Goal: Task Accomplishment & Management: Use online tool/utility

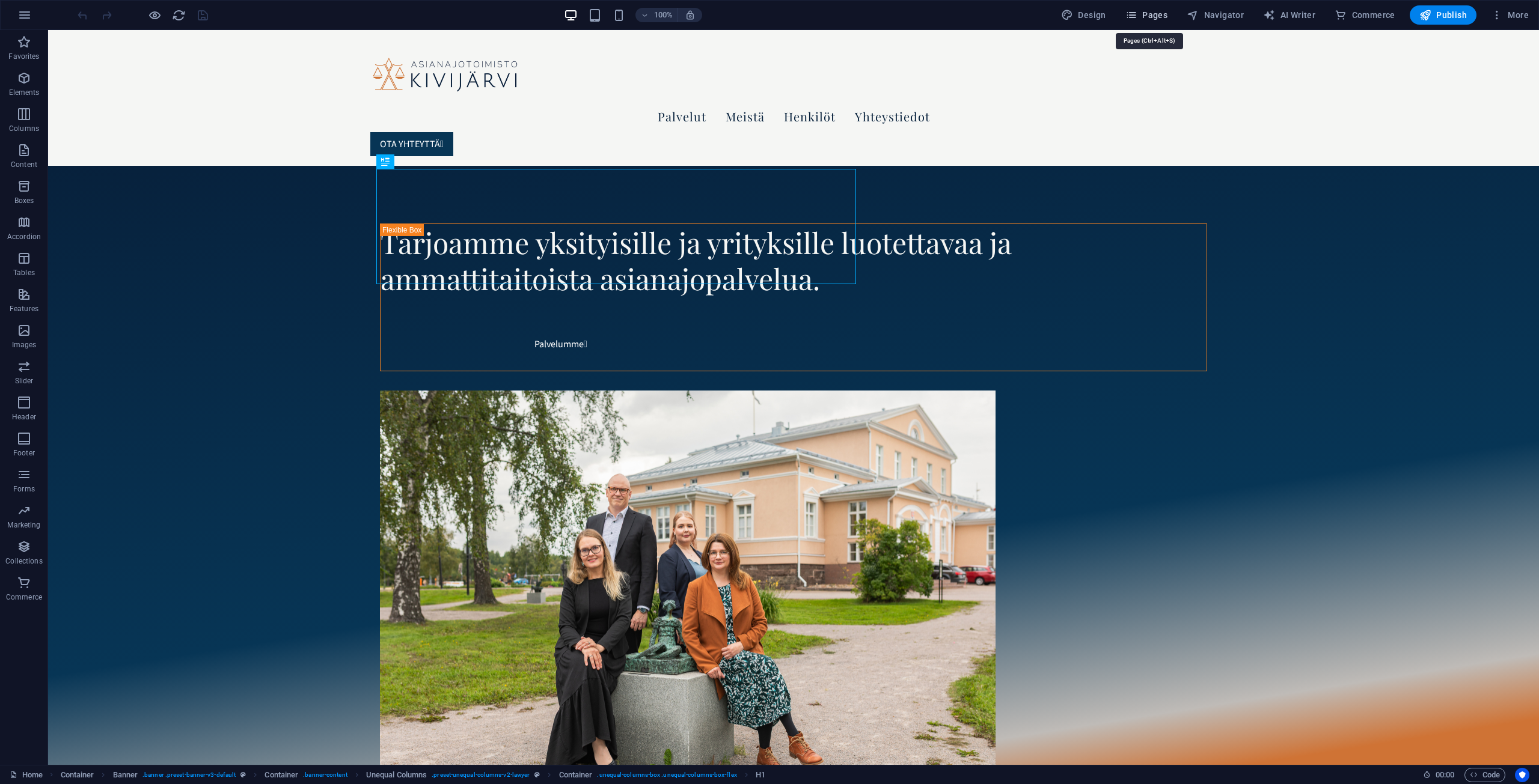
click at [1152, 15] on span "Pages" at bounding box center [1146, 15] width 42 height 12
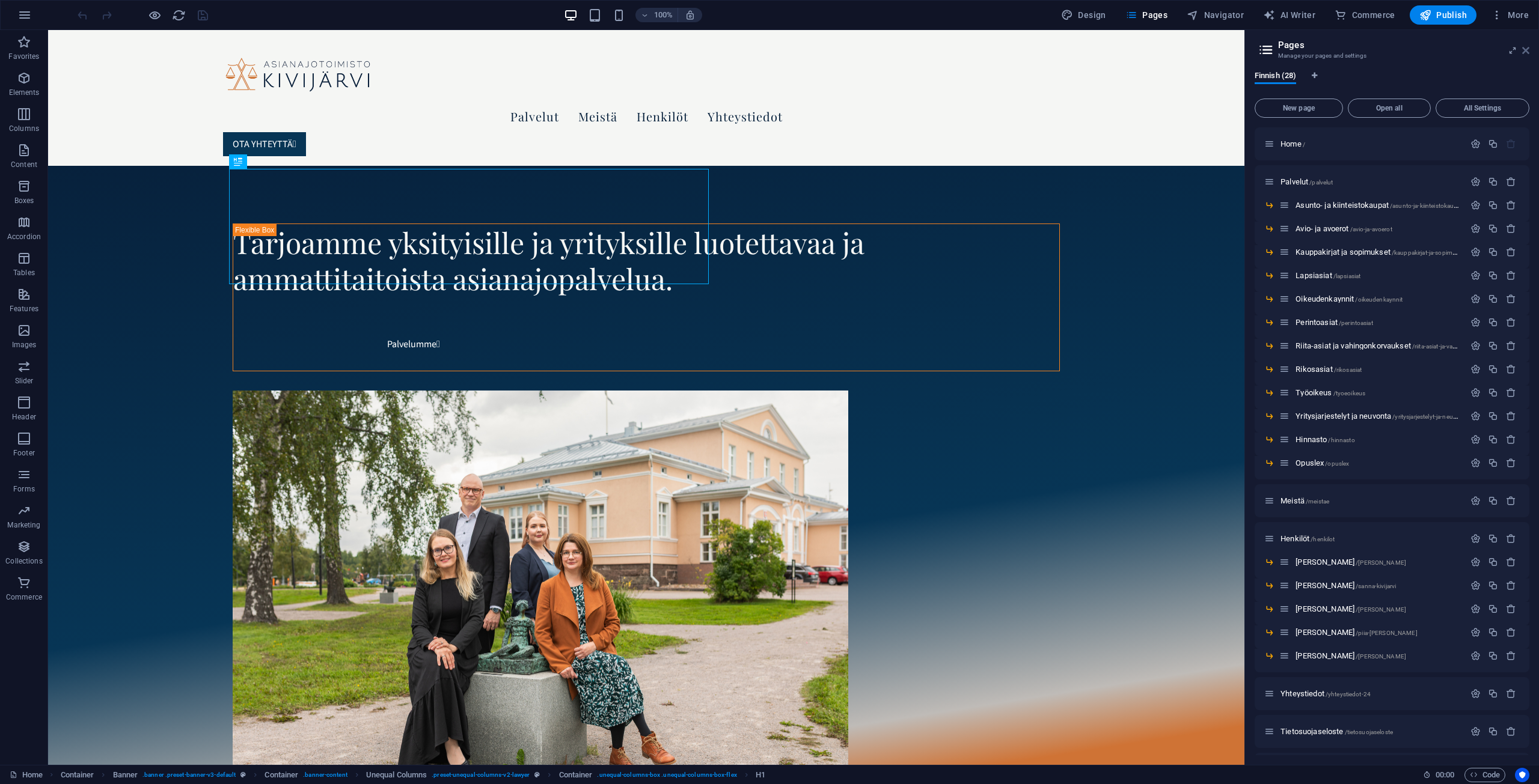
click at [1529, 50] on icon at bounding box center [1526, 50] width 7 height 9
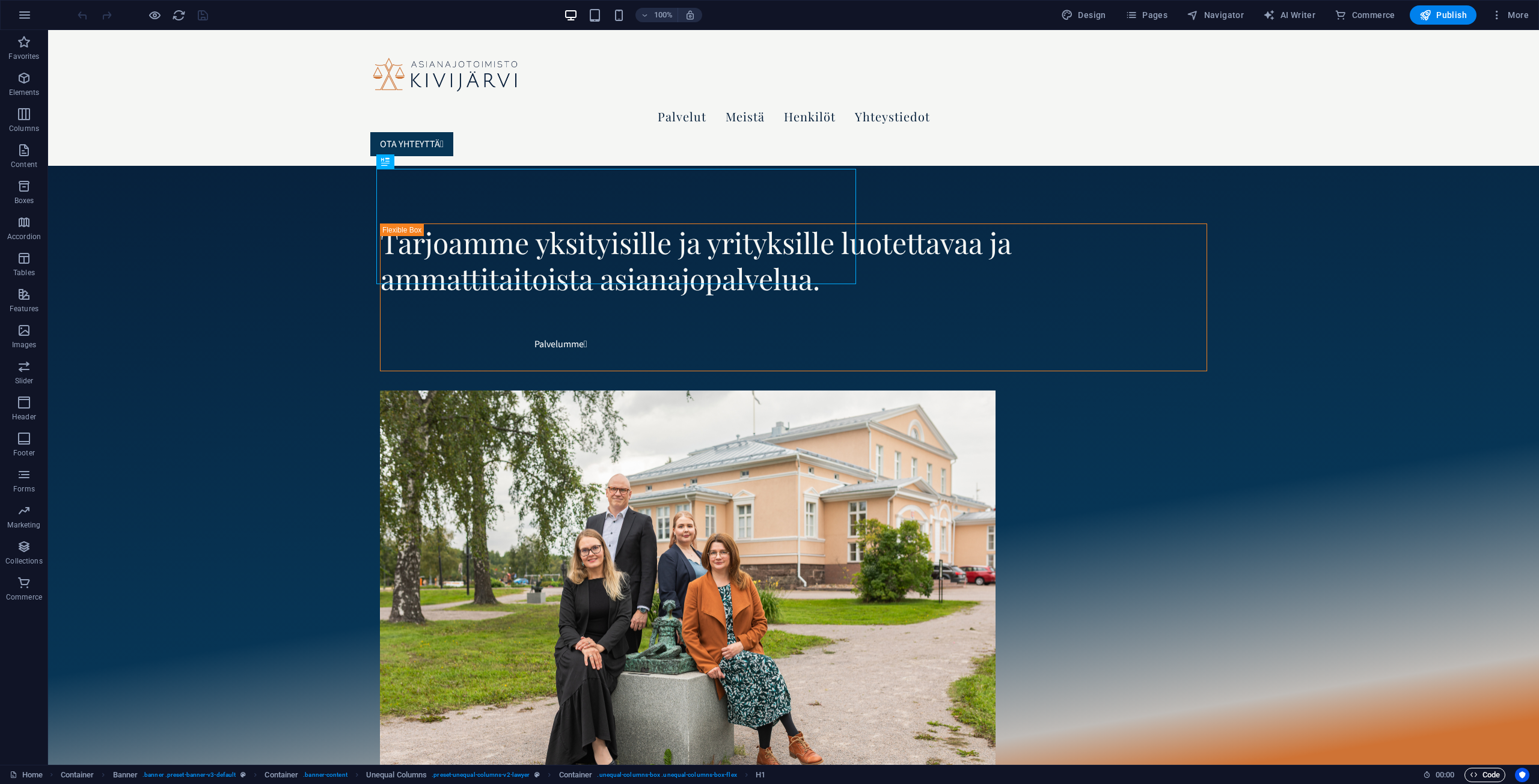
click at [1484, 777] on span "Code" at bounding box center [1484, 775] width 30 height 15
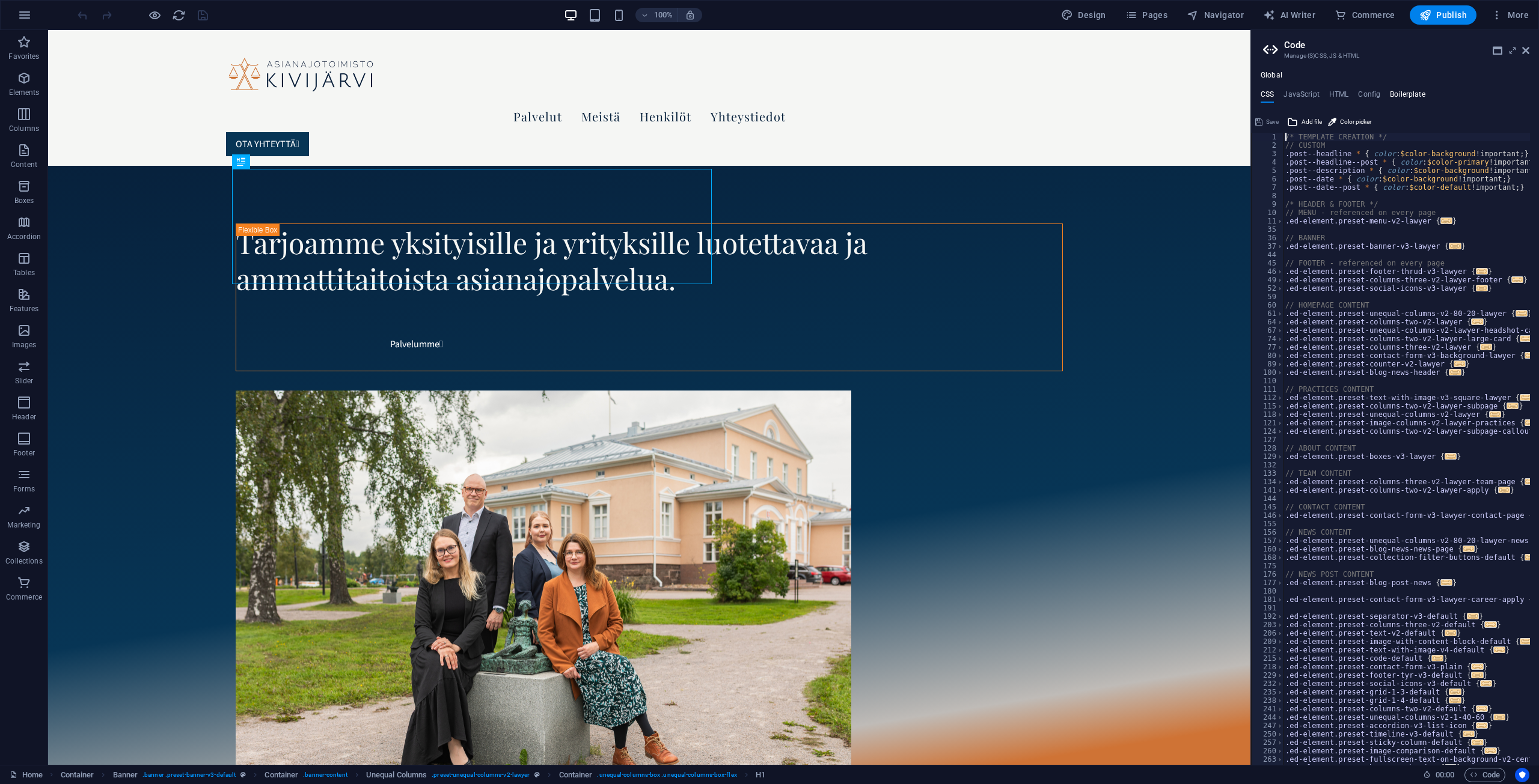
click at [1403, 93] on h4 "Boilerplate" at bounding box center [1407, 97] width 36 height 13
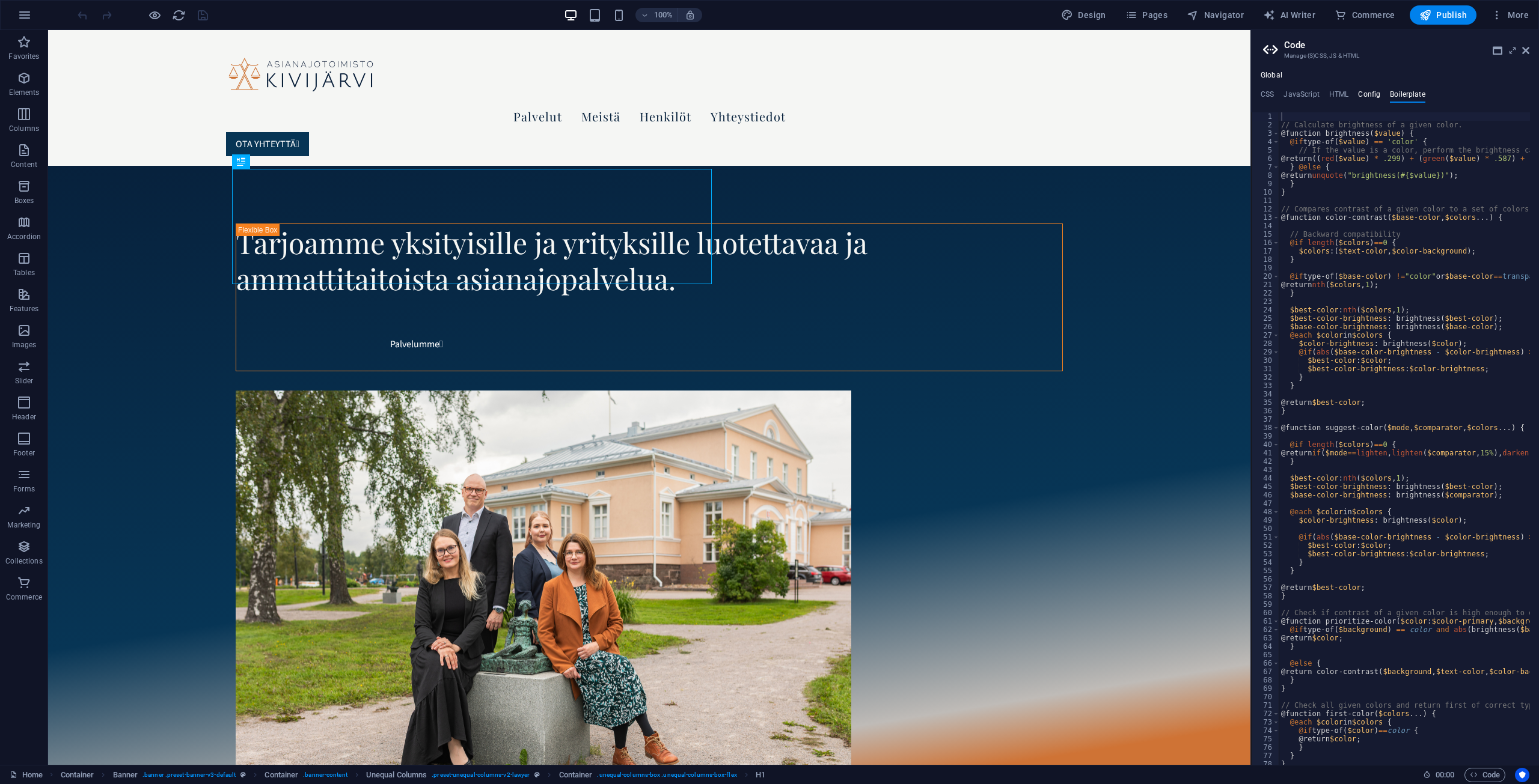
click at [1371, 94] on h4 "Config" at bounding box center [1368, 97] width 23 height 13
type textarea "$color-background: #f5f6f4;"
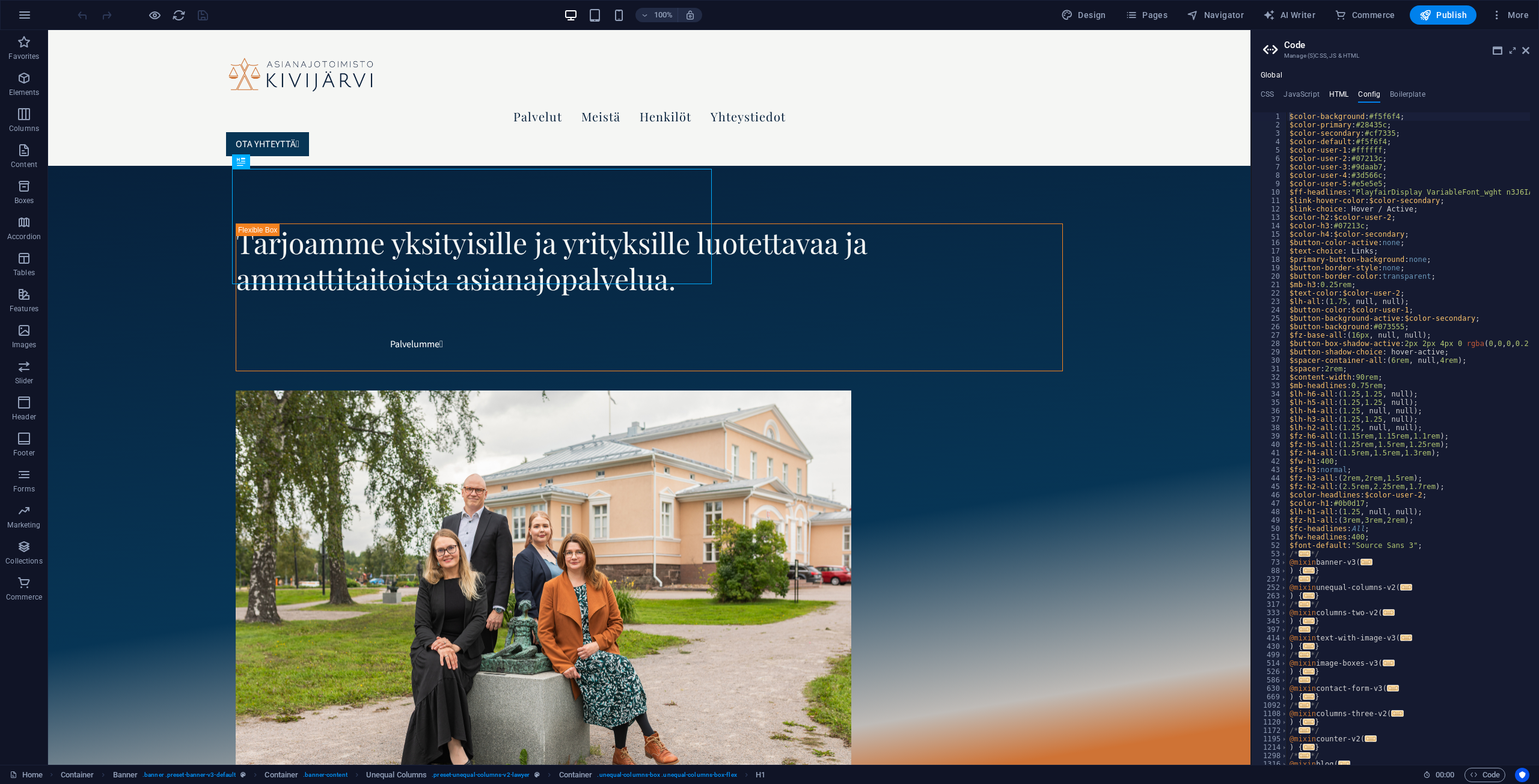
click at [1336, 93] on h4 "HTML" at bounding box center [1339, 97] width 20 height 13
type textarea "<a href="#main-content" class="wv-link-content button">Skip to main content</a>"
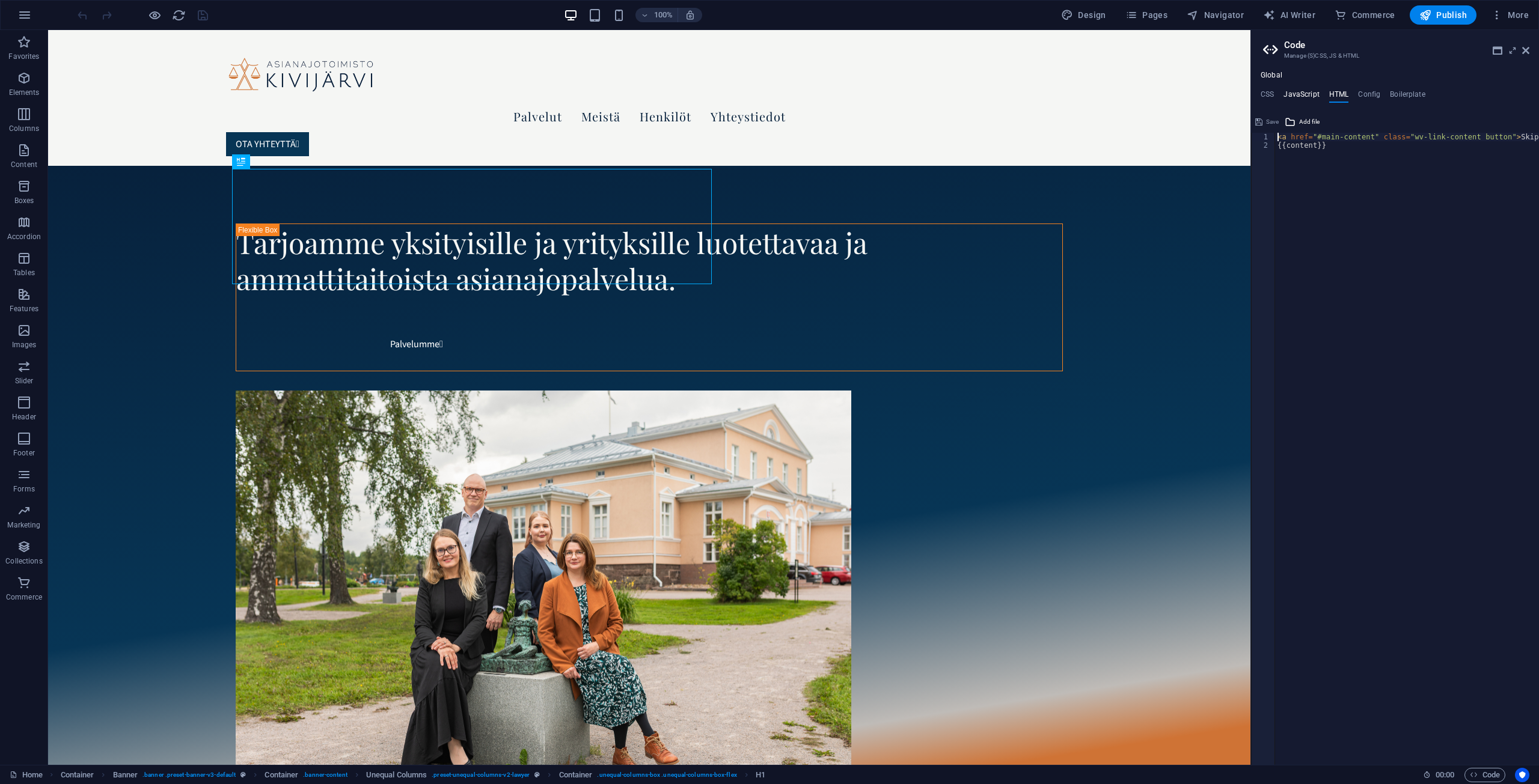
click at [1313, 94] on h4 "JavaScript" at bounding box center [1301, 97] width 36 height 13
type textarea "/* JS for preset "Counter V2" */"
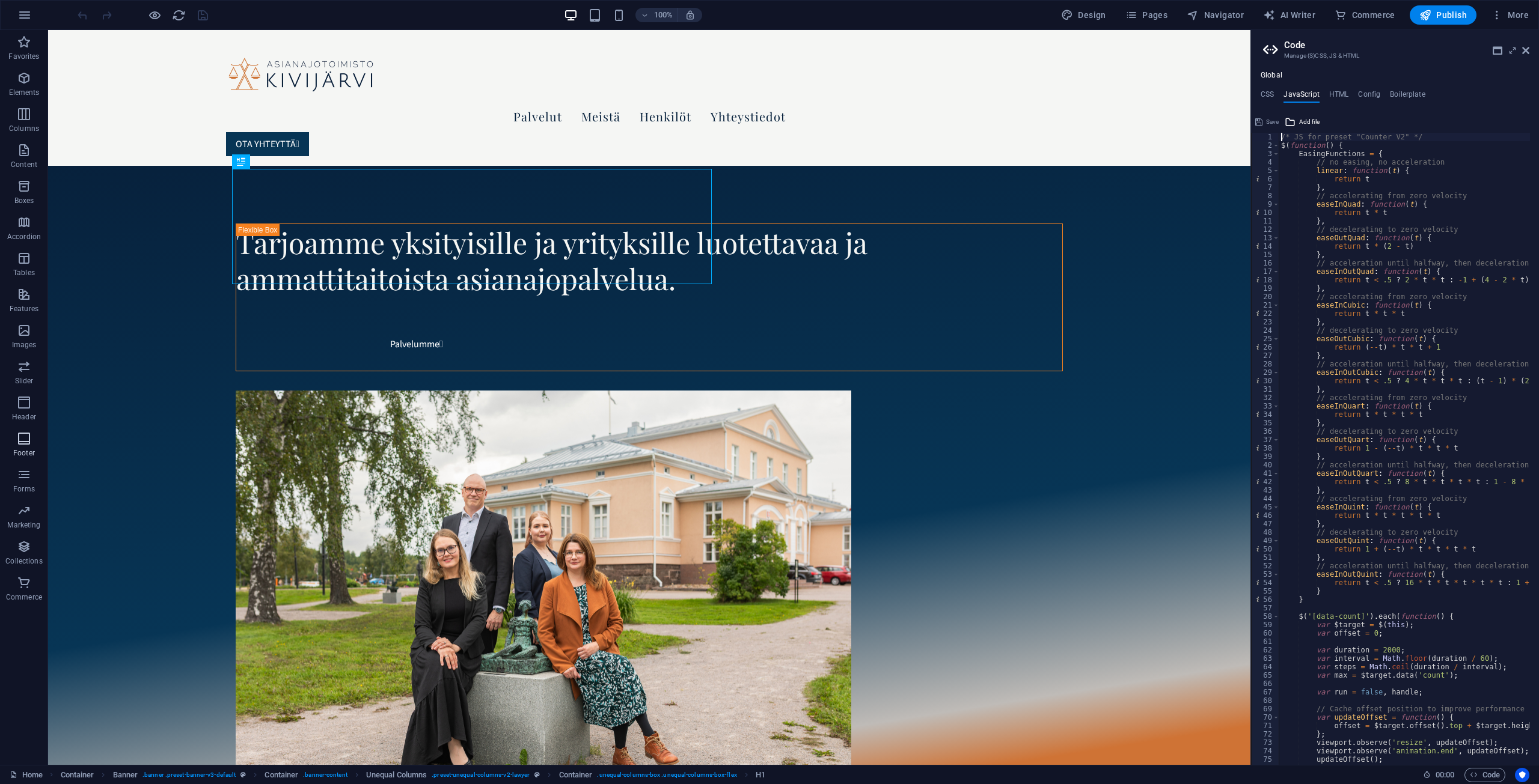
click at [28, 443] on icon "button" at bounding box center [24, 439] width 15 height 15
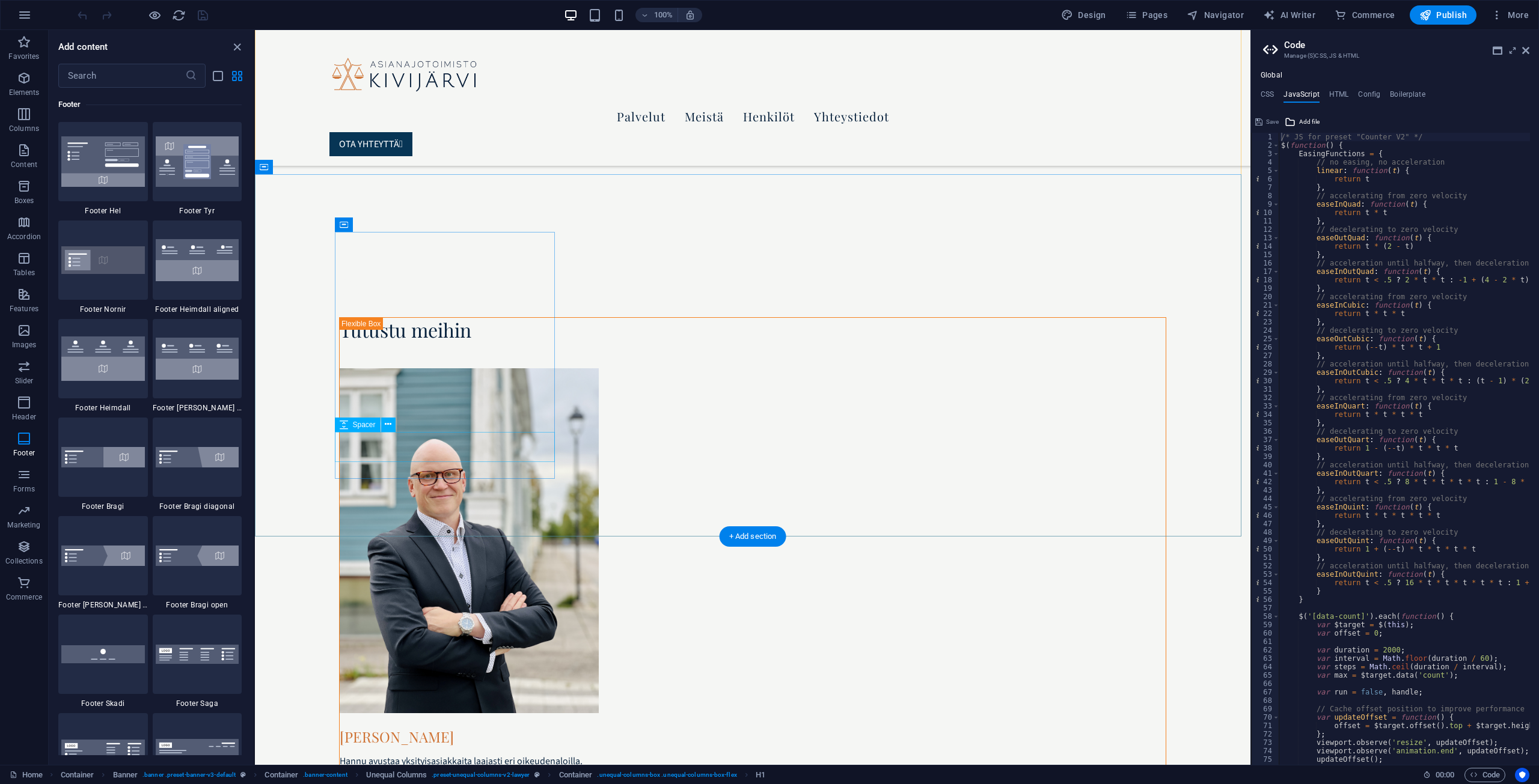
scroll to position [2043, 0]
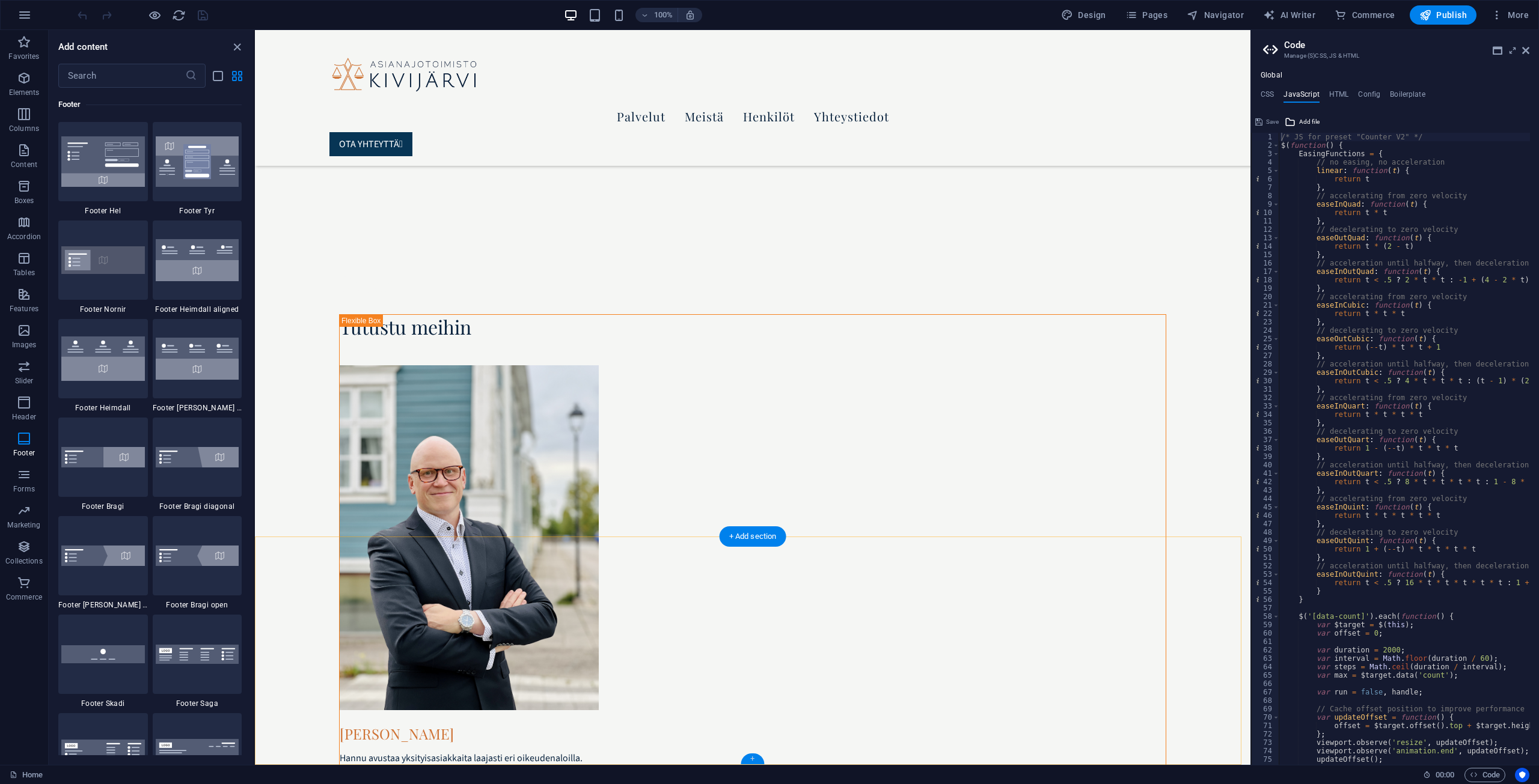
click at [751, 758] on div "+" at bounding box center [752, 758] width 23 height 11
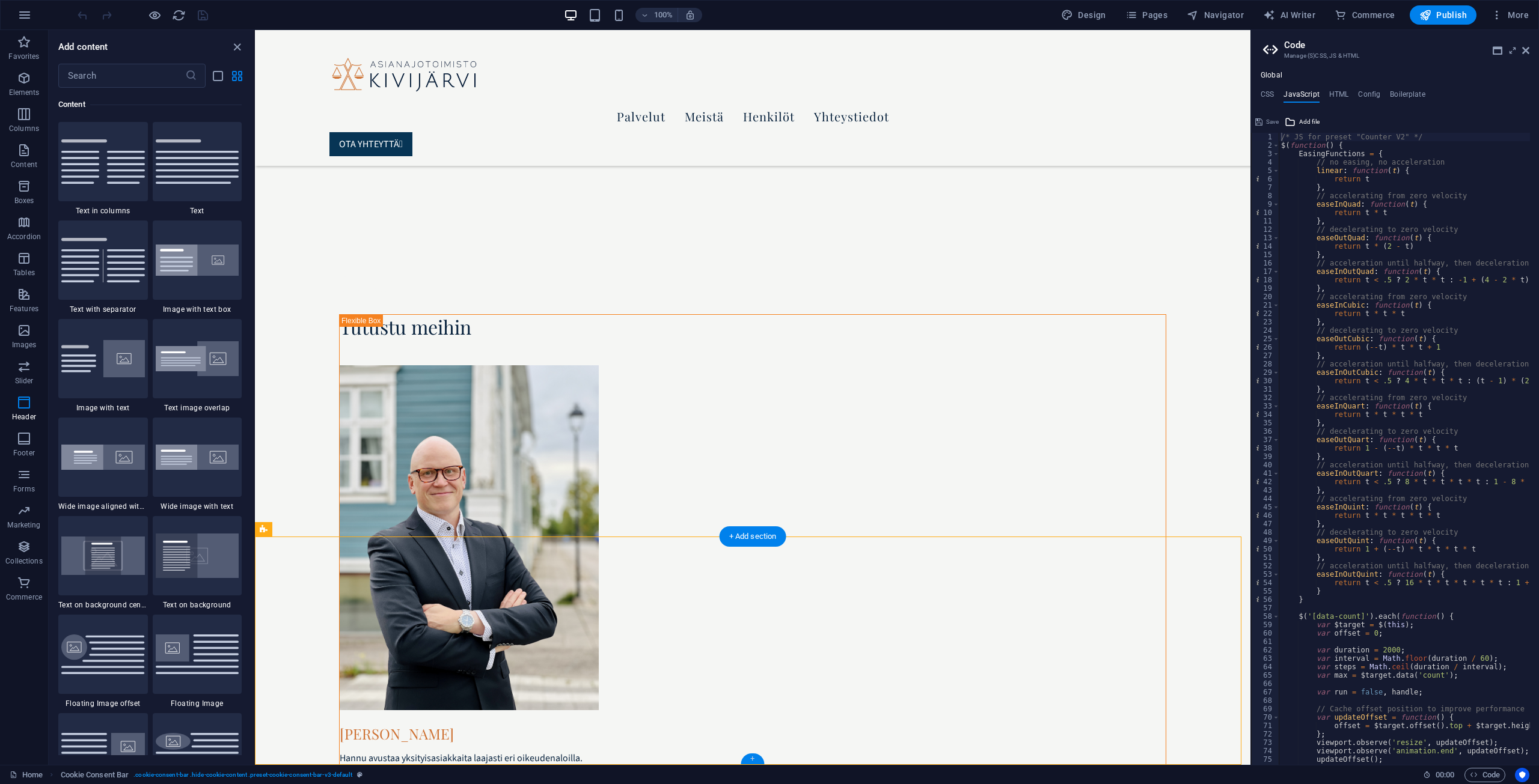
scroll to position [2102, 0]
click at [240, 43] on icon "close panel" at bounding box center [237, 47] width 14 height 14
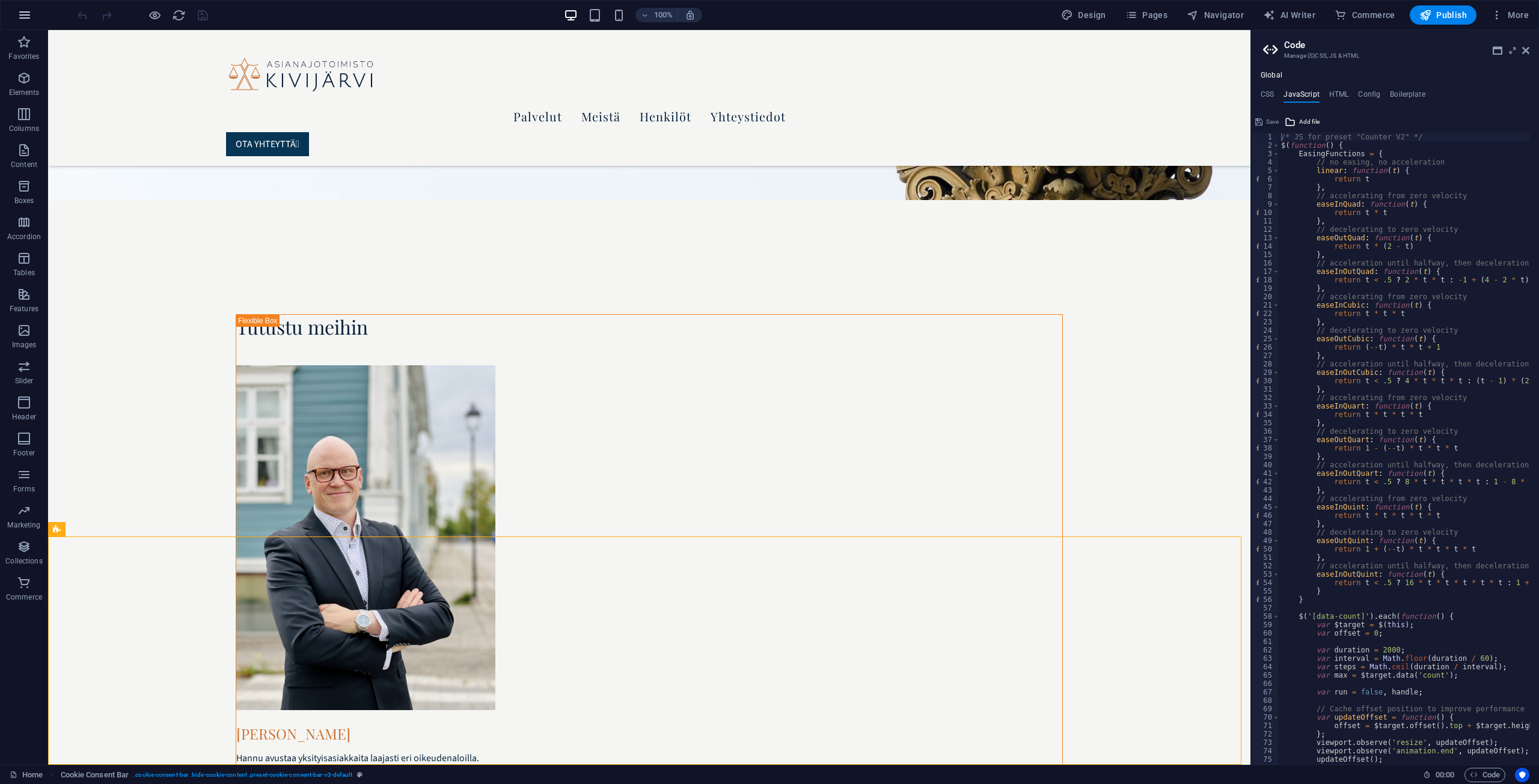
click at [20, 12] on icon "button" at bounding box center [25, 15] width 15 height 15
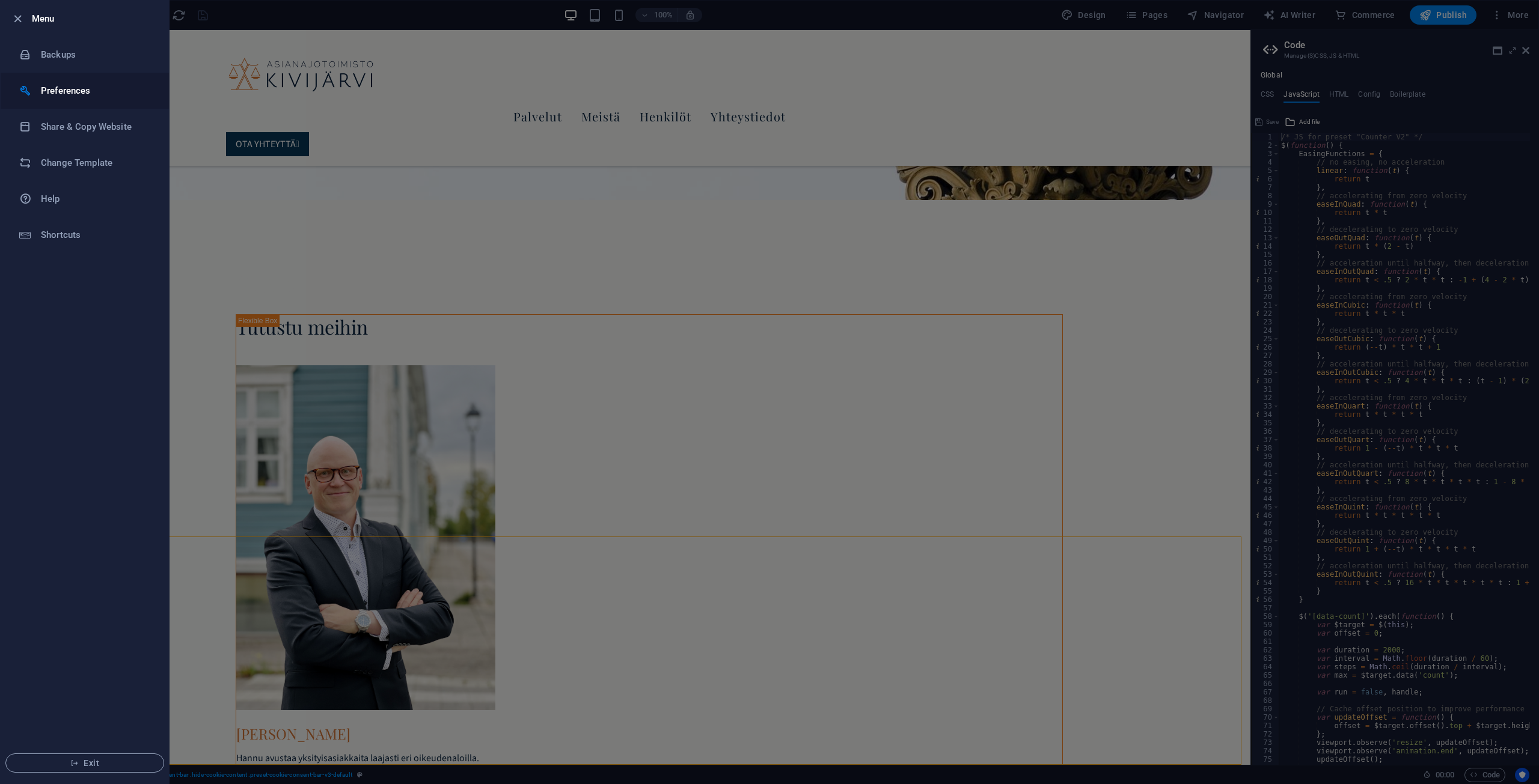
click at [76, 93] on h6 "Preferences" at bounding box center [96, 91] width 112 height 15
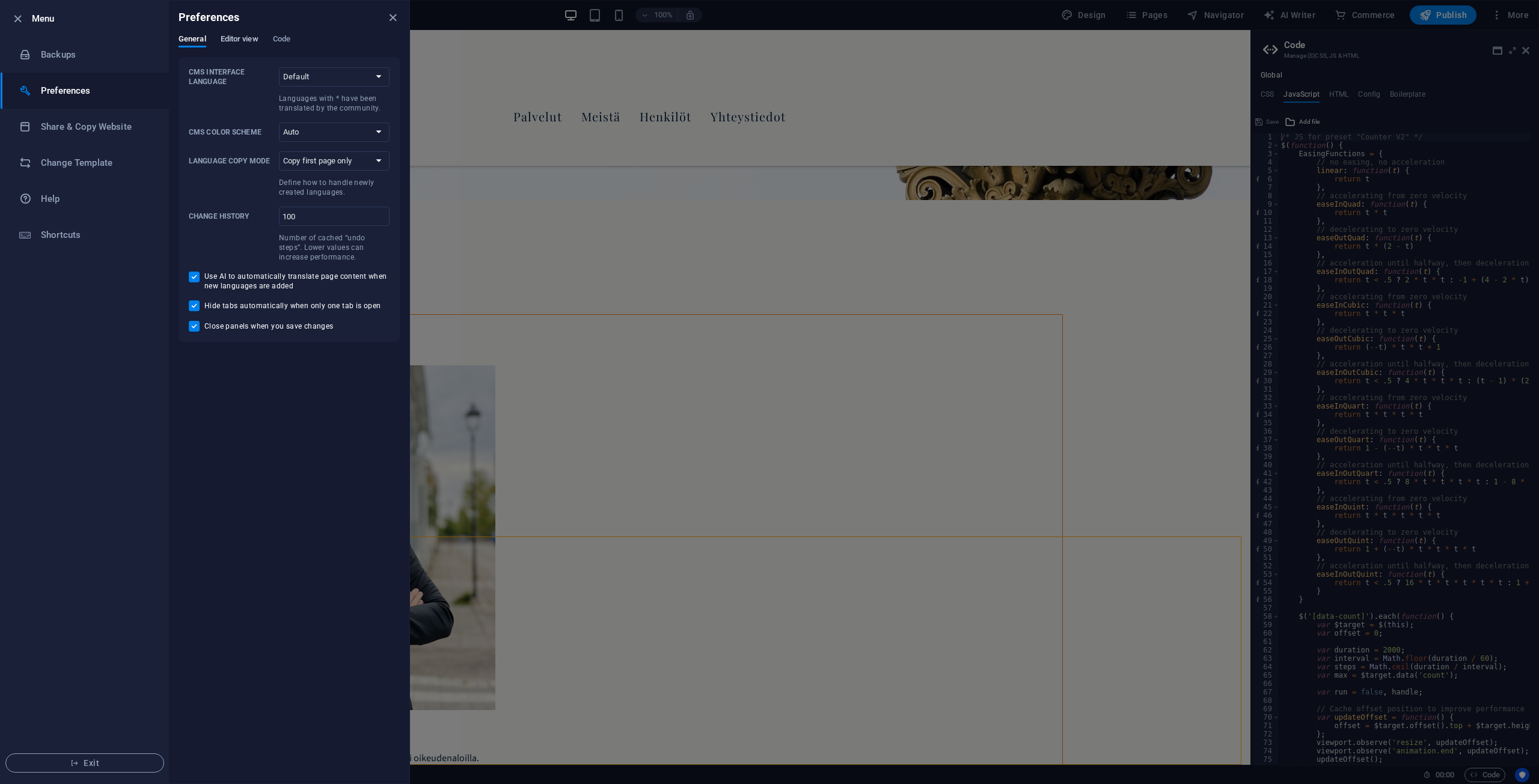
click at [242, 40] on span "Editor view" at bounding box center [240, 40] width 38 height 17
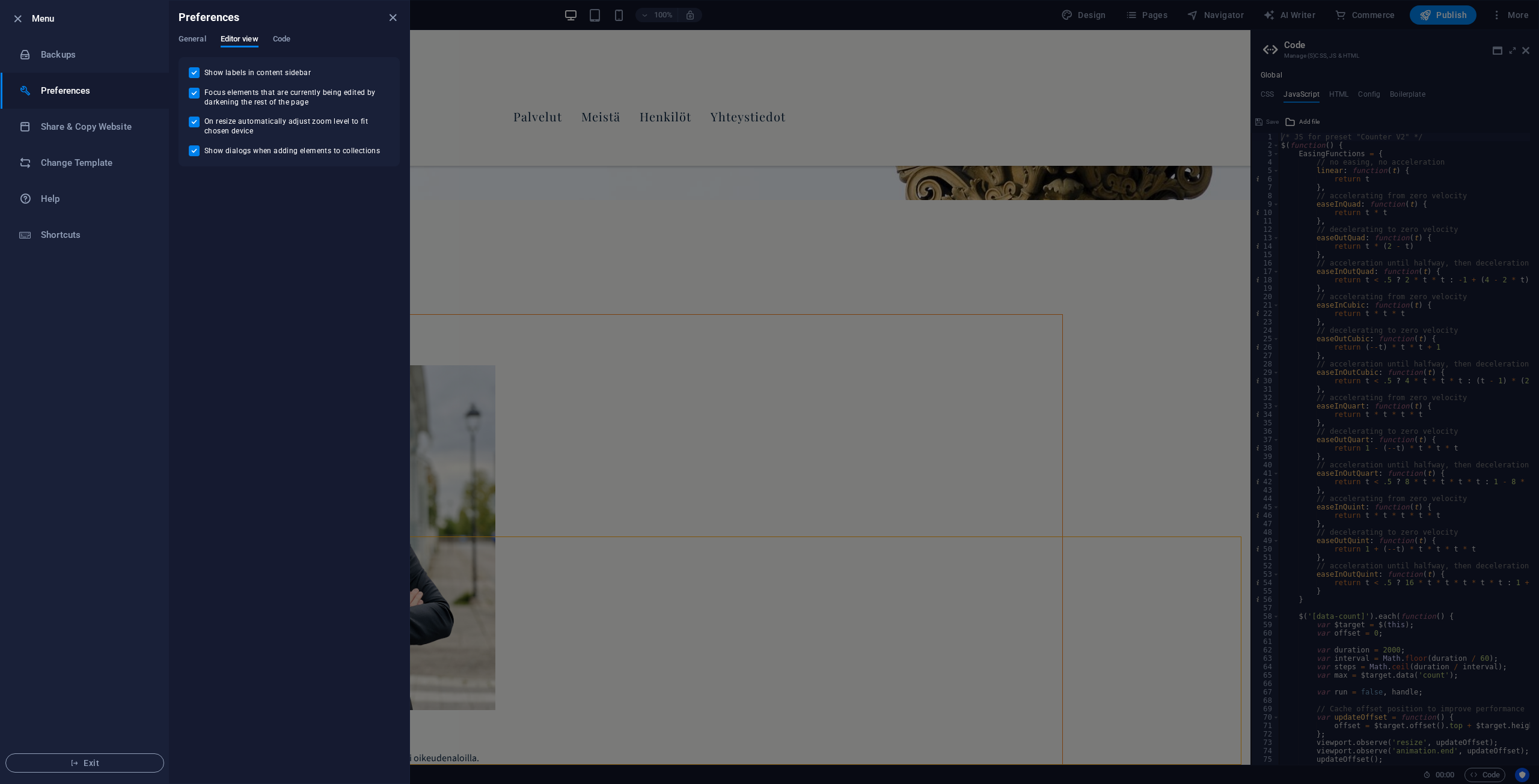
click at [292, 38] on div "General Editor view Code" at bounding box center [289, 45] width 221 height 23
click at [289, 39] on span "Code" at bounding box center [281, 40] width 17 height 17
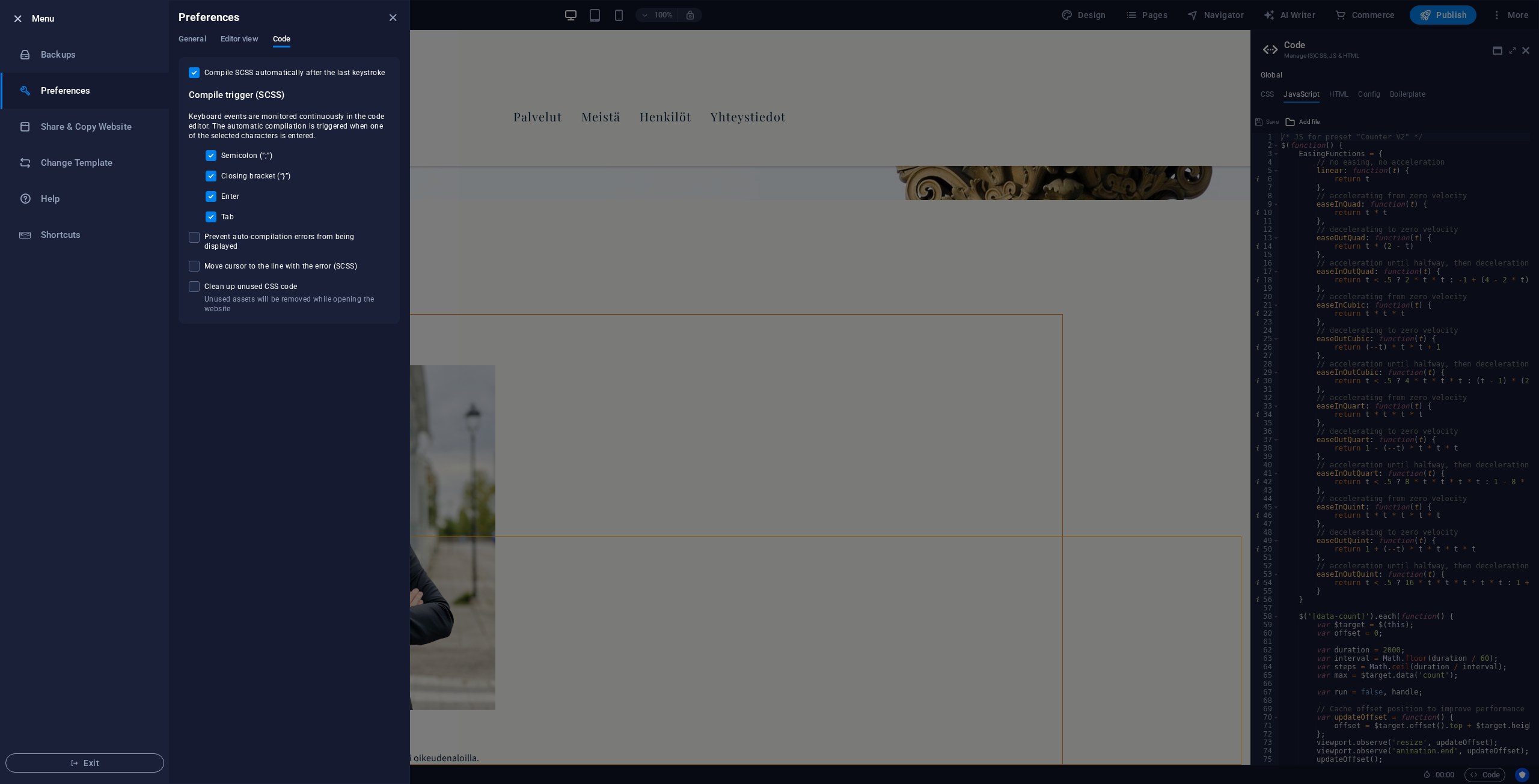
click at [15, 19] on icon "button" at bounding box center [17, 18] width 14 height 14
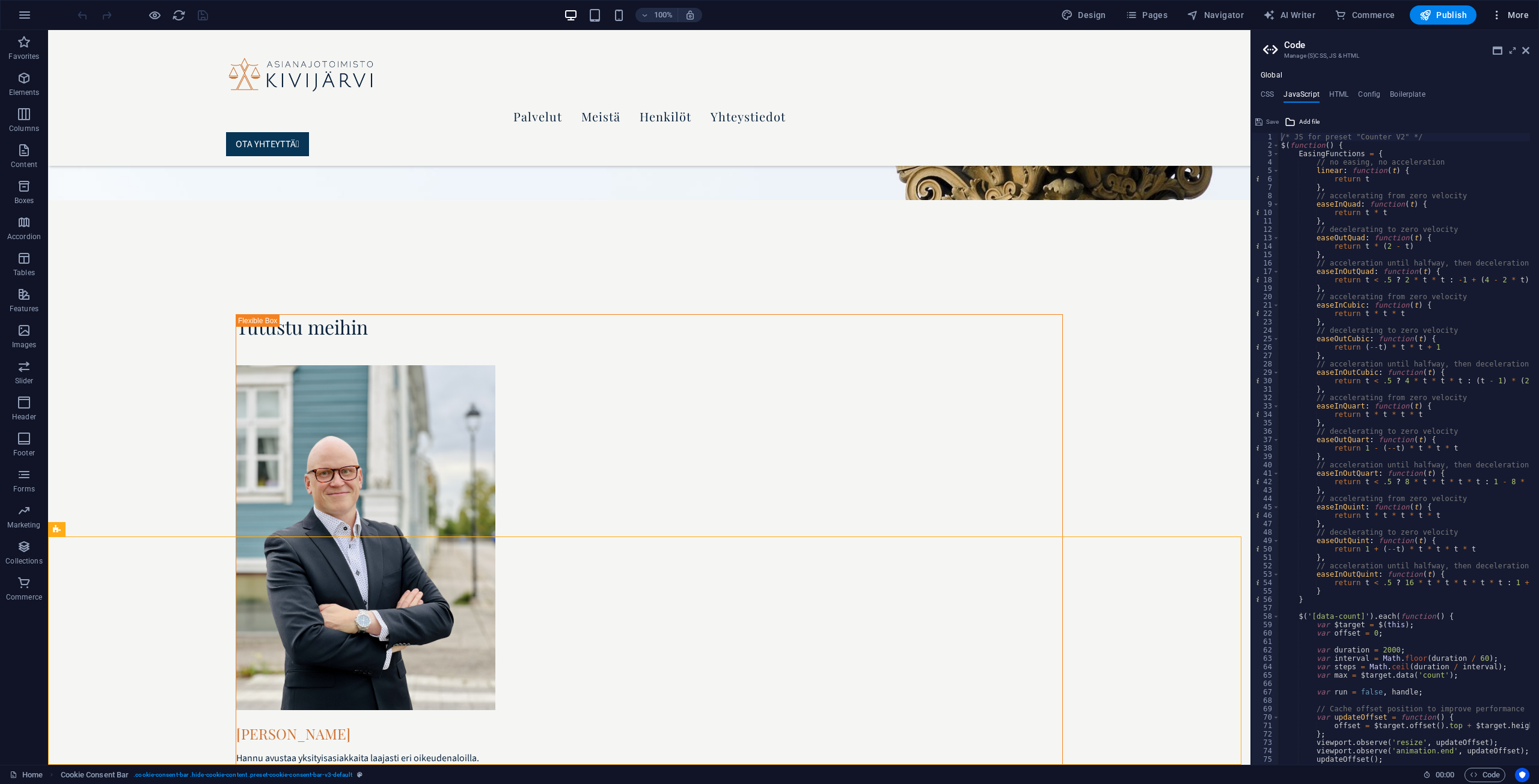
click at [1521, 16] on span "More" at bounding box center [1510, 15] width 38 height 12
click at [1509, 43] on h6 "Website Settings" at bounding box center [1484, 47] width 71 height 15
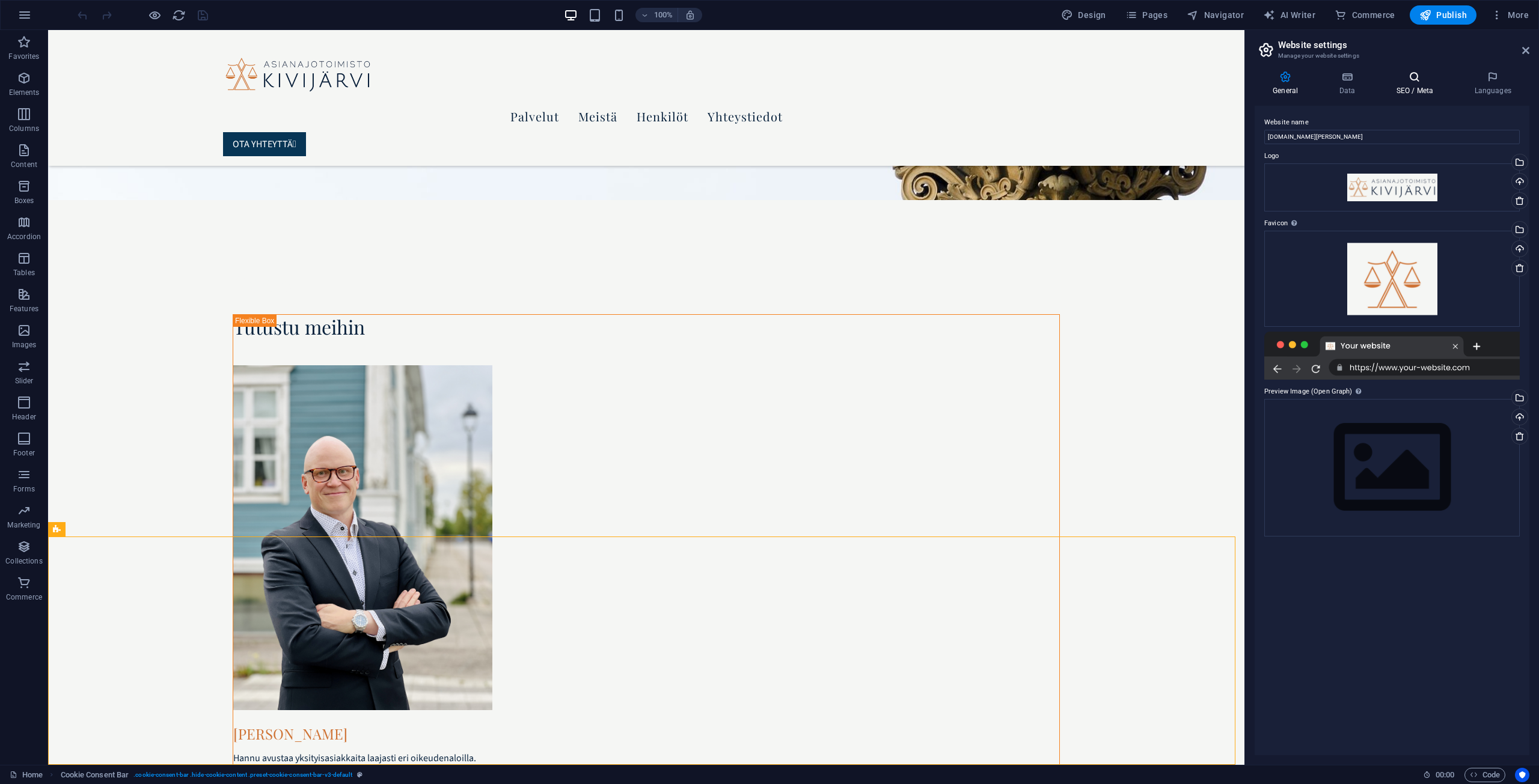
click at [1407, 87] on h4 "SEO / Meta" at bounding box center [1417, 83] width 78 height 26
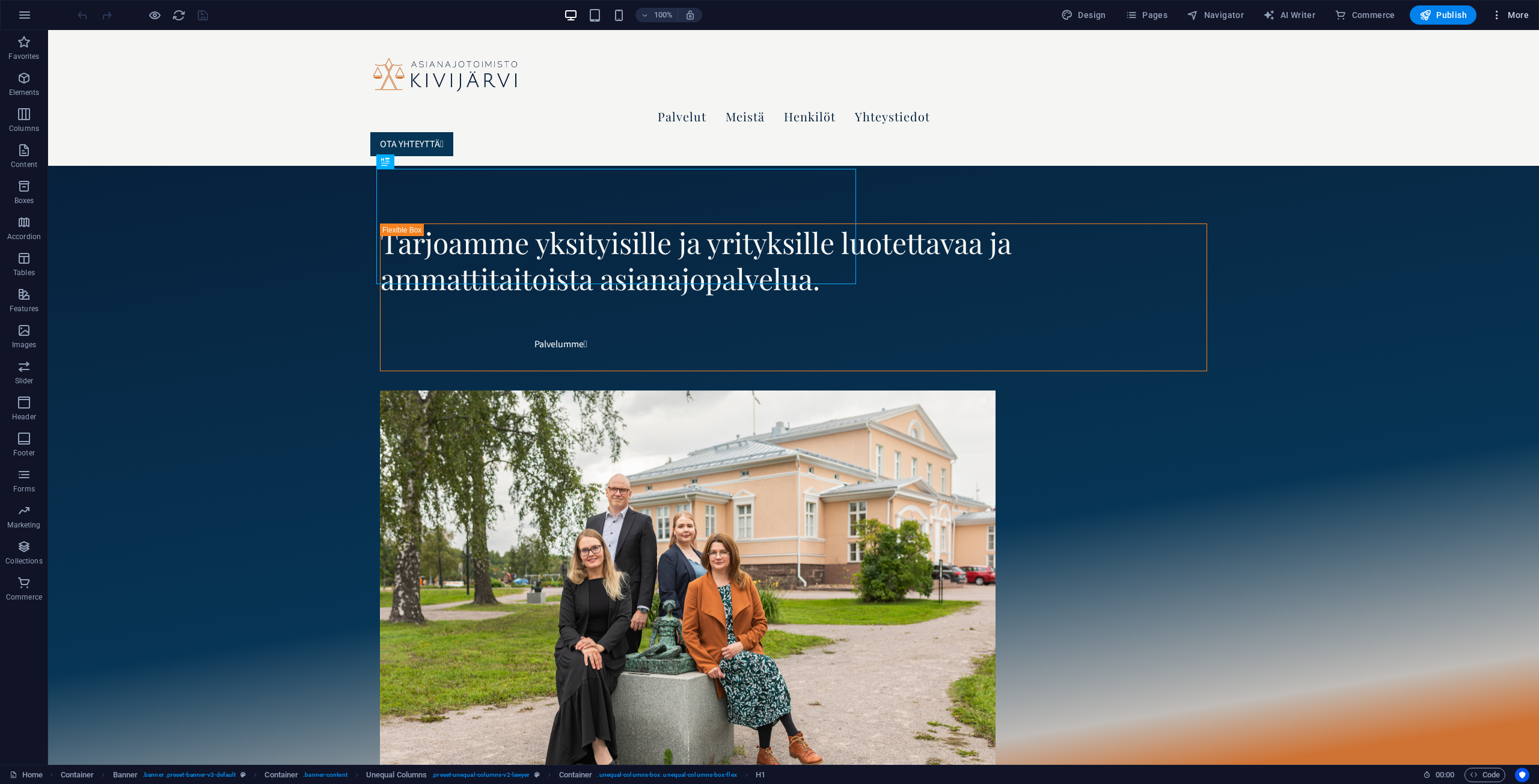
click at [1516, 18] on span "More" at bounding box center [1510, 15] width 38 height 12
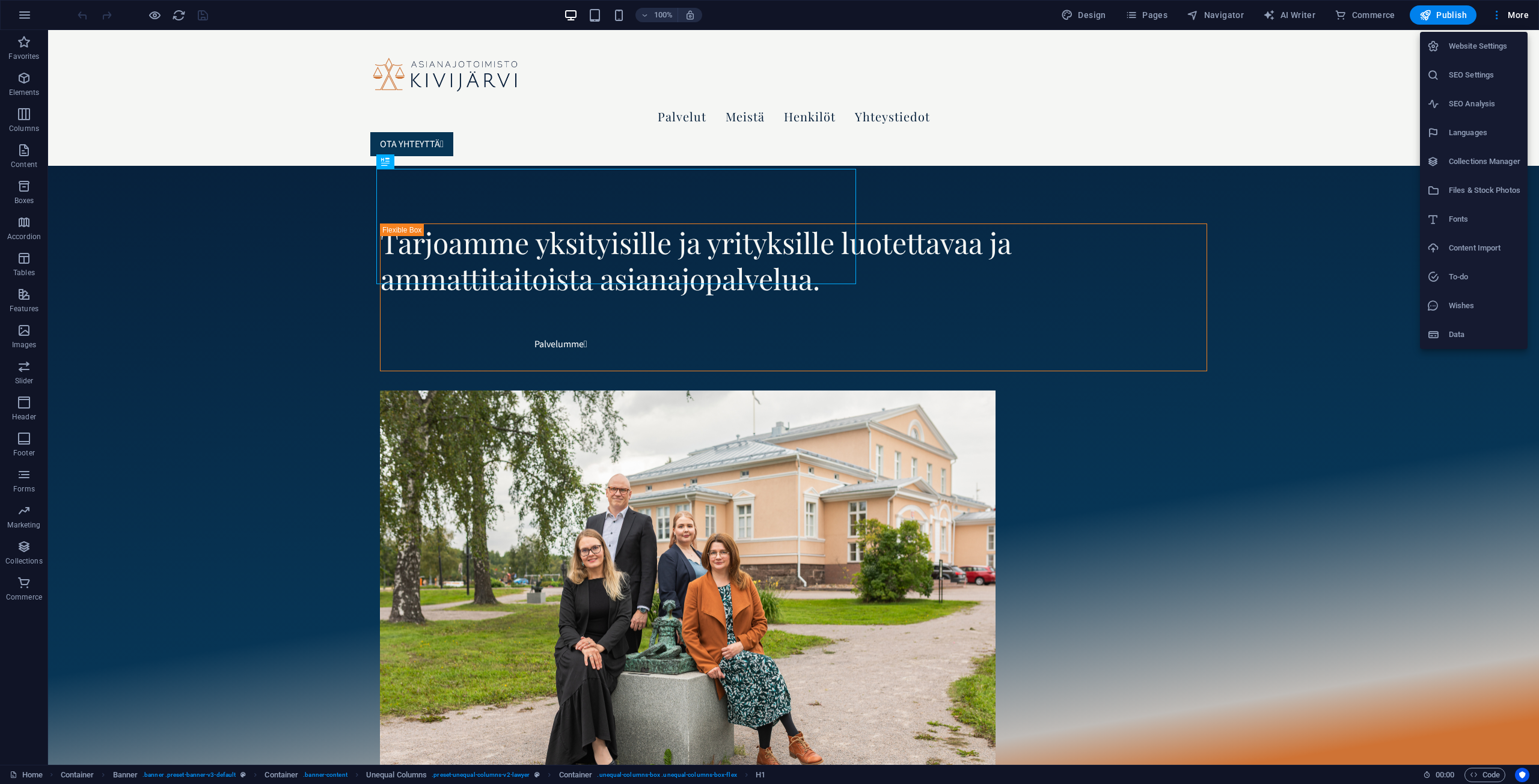
click at [1479, 775] on div at bounding box center [769, 392] width 1539 height 784
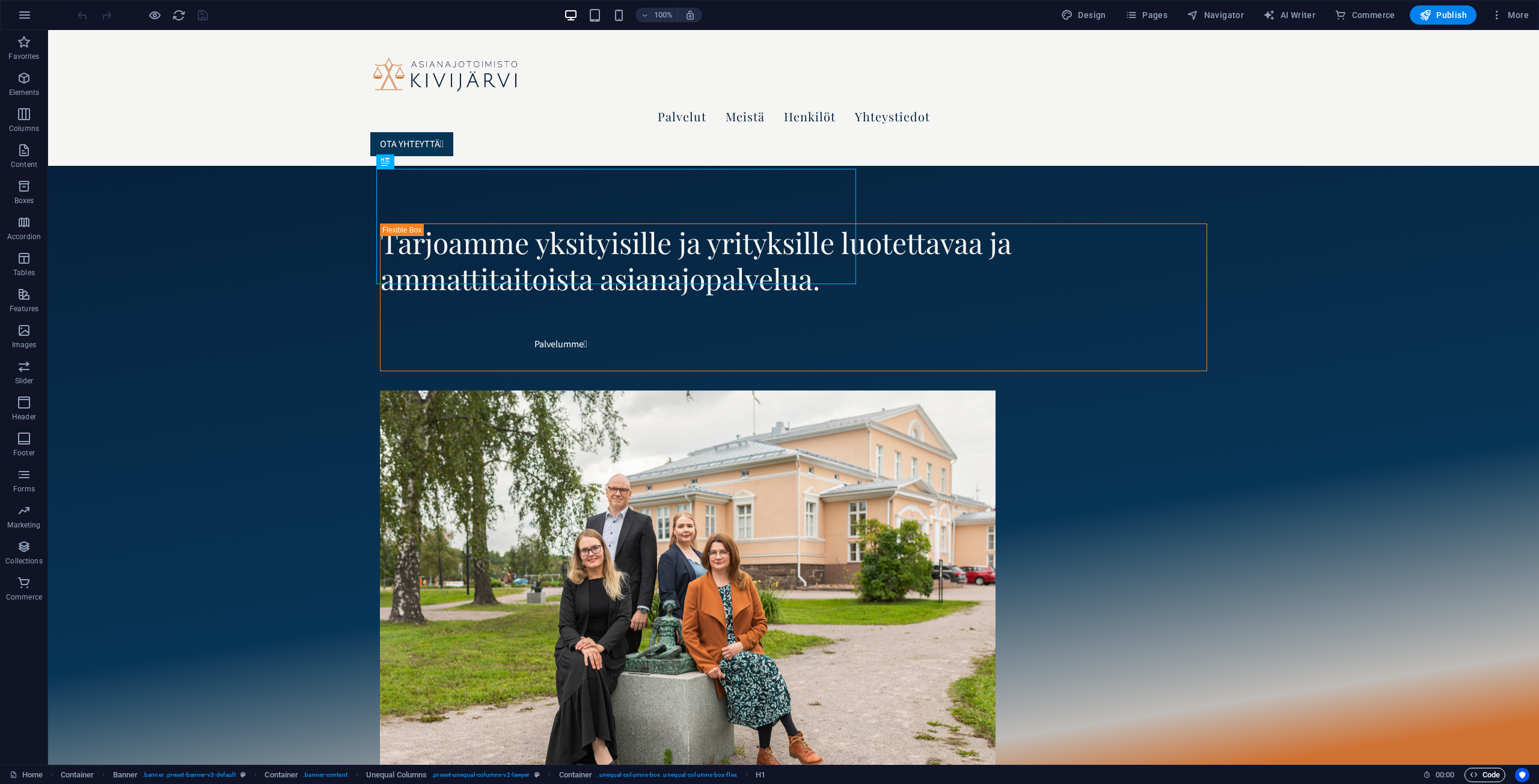
click at [1485, 774] on span "Code" at bounding box center [1484, 775] width 30 height 15
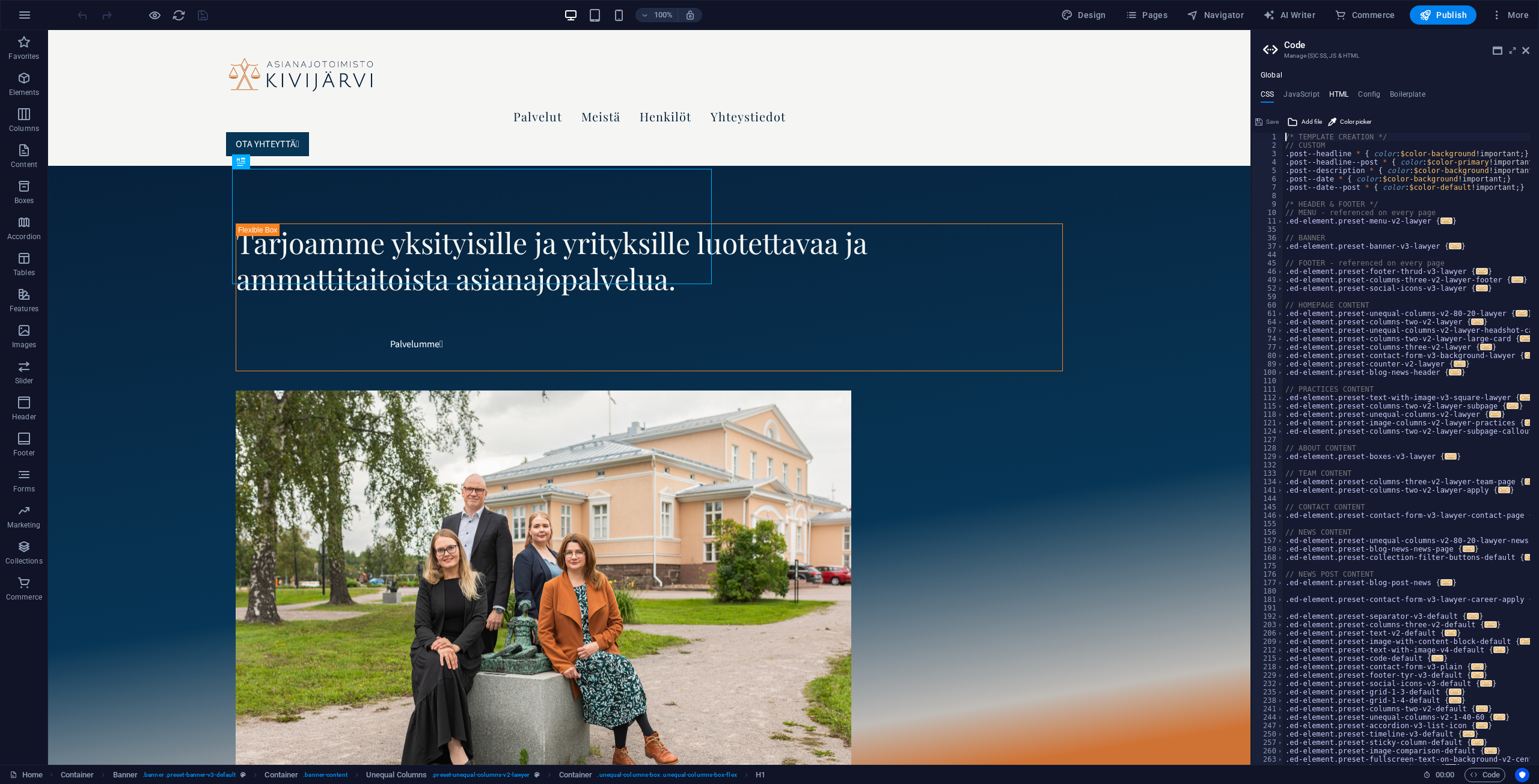
click at [1336, 95] on h4 "HTML" at bounding box center [1339, 97] width 20 height 13
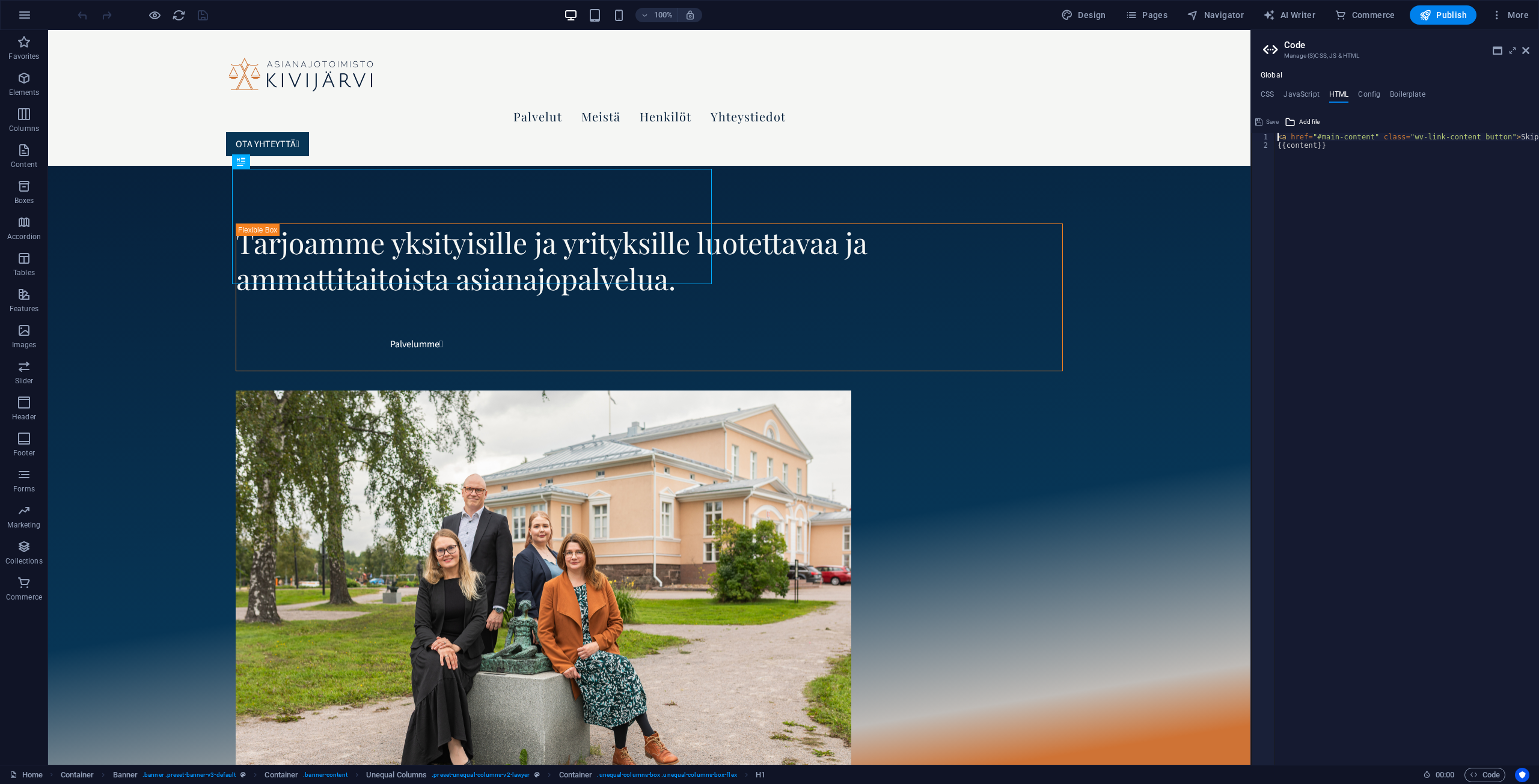
click at [1347, 144] on div "< a href = "#main-content" class = "wv-link-content button" > Skip to main cont…" at bounding box center [1437, 452] width 324 height 640
type textarea "{{content}}"
paste textarea "<!-- Smilee service script end -->"
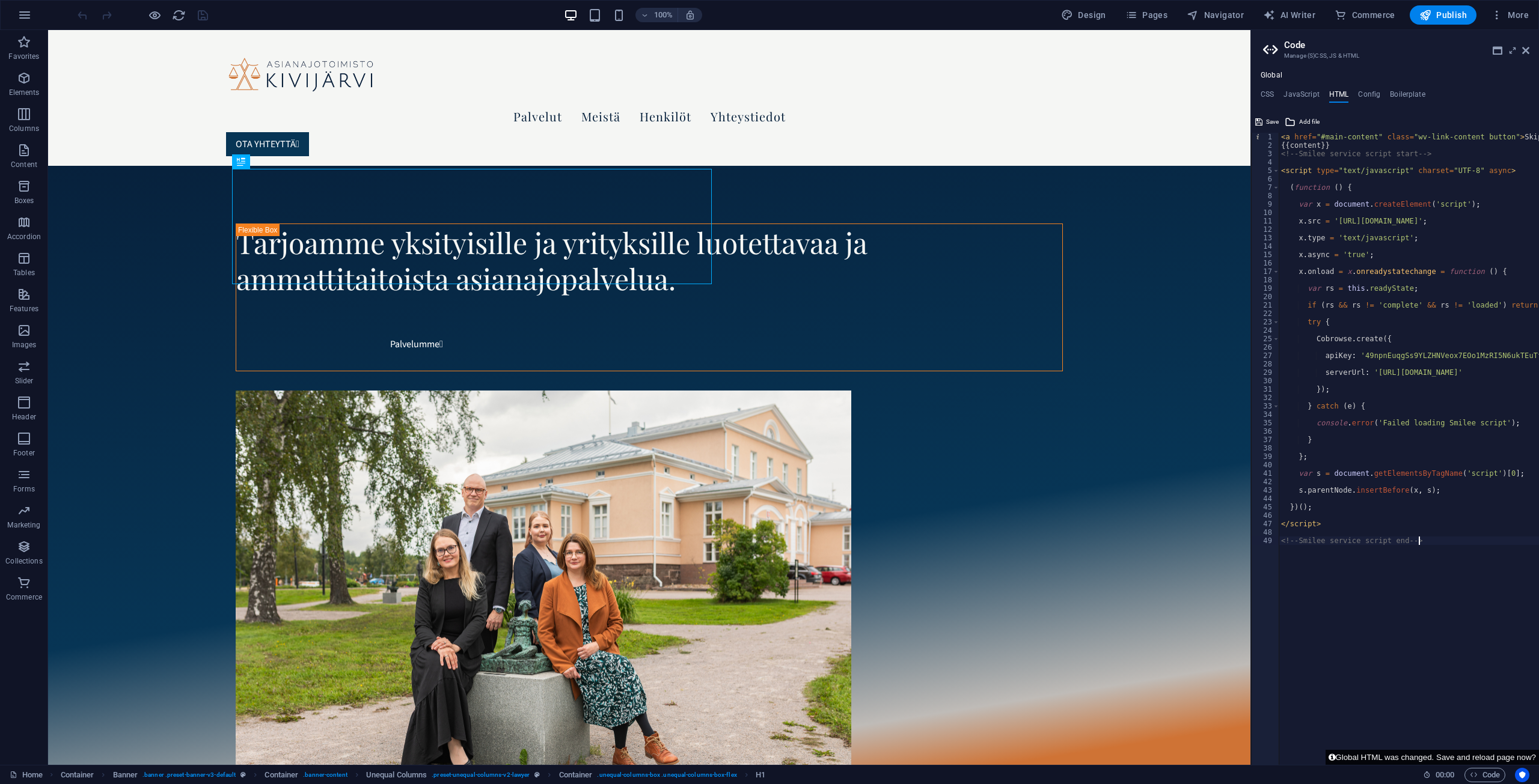
type textarea "<!-- Smilee service script end -->"
click at [1497, 757] on button "Global HTML was changed. Save and reload page now?" at bounding box center [1432, 757] width 214 height 15
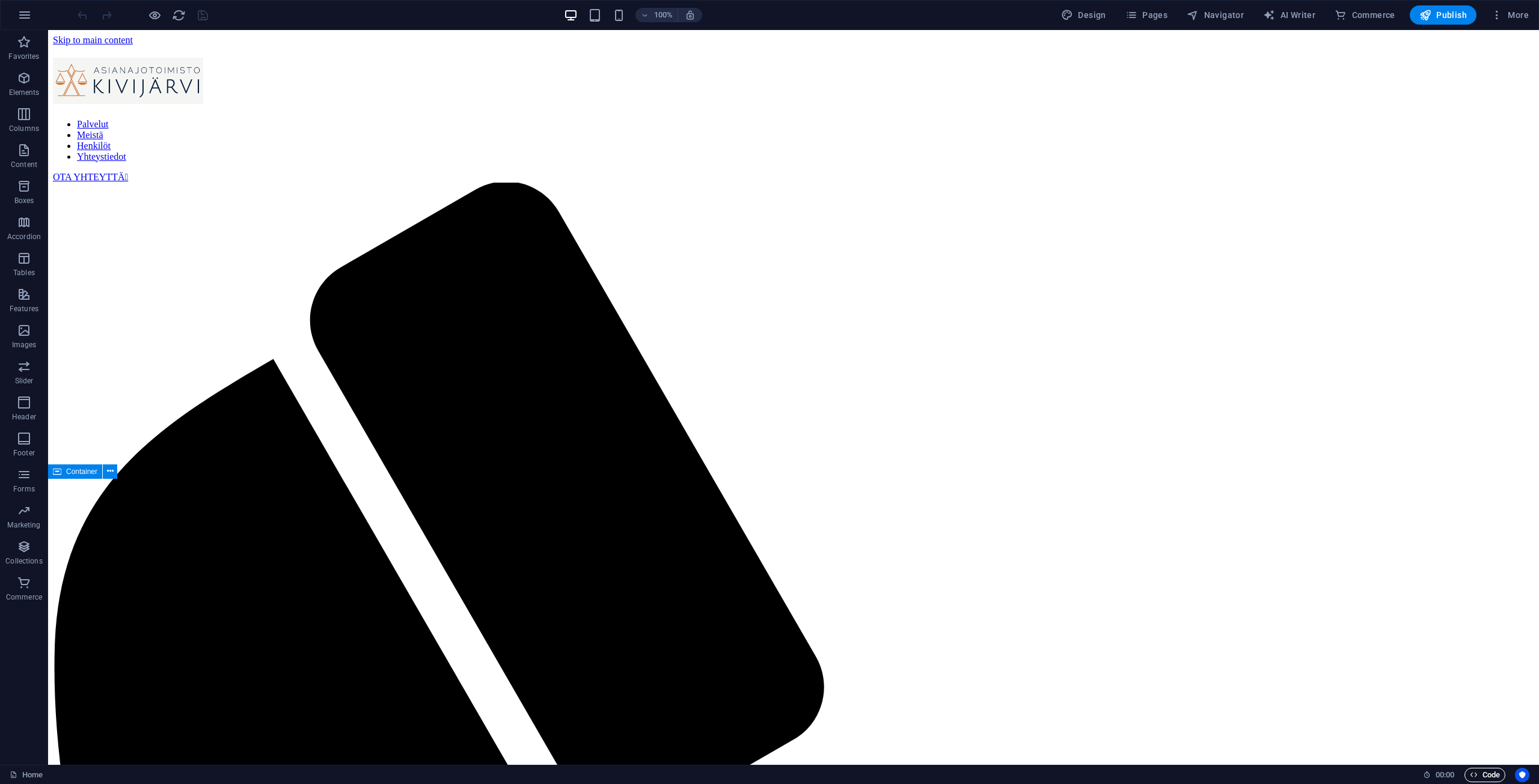
click at [1498, 778] on span "Code" at bounding box center [1484, 775] width 30 height 15
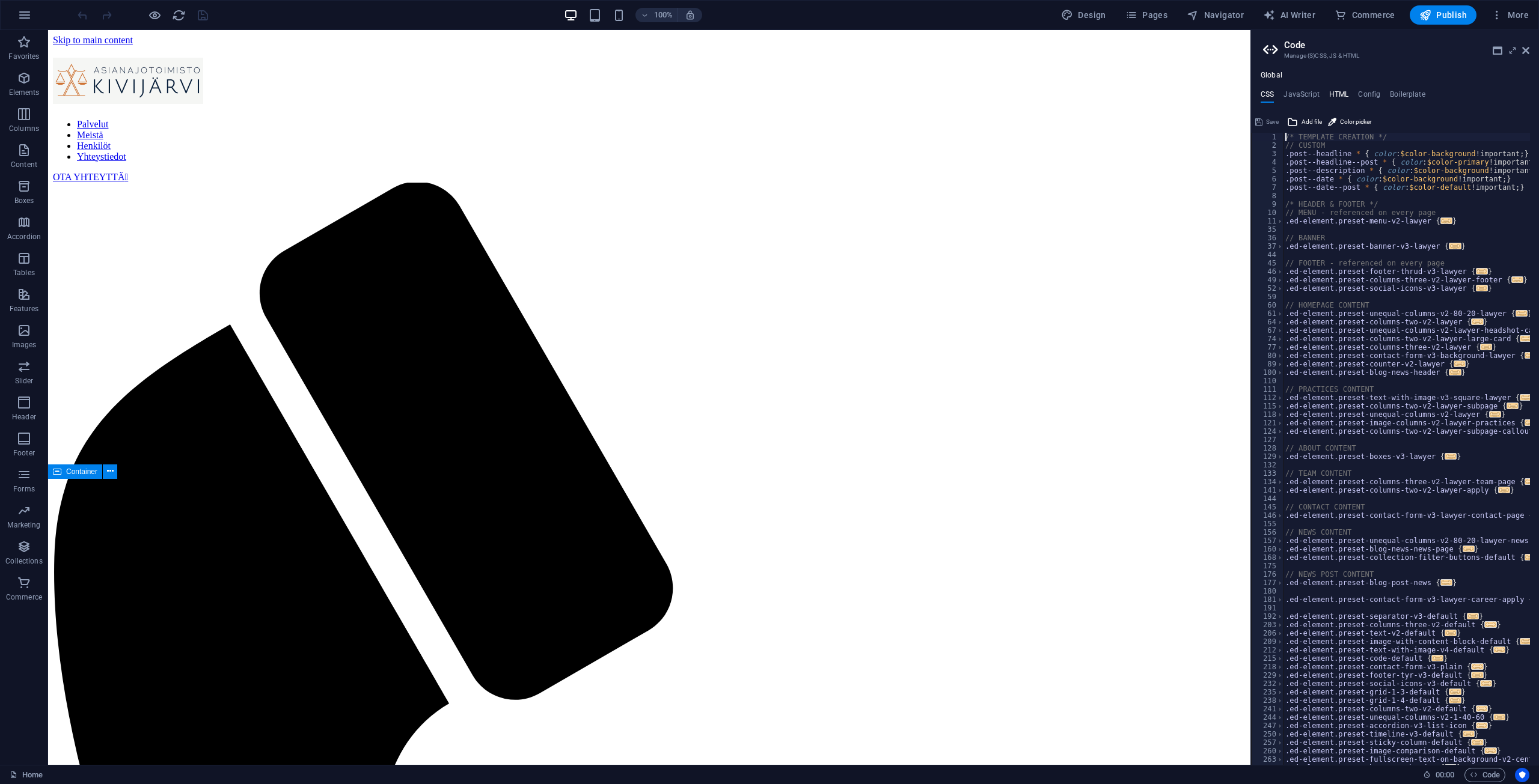
click at [1337, 96] on h4 "HTML" at bounding box center [1339, 97] width 20 height 13
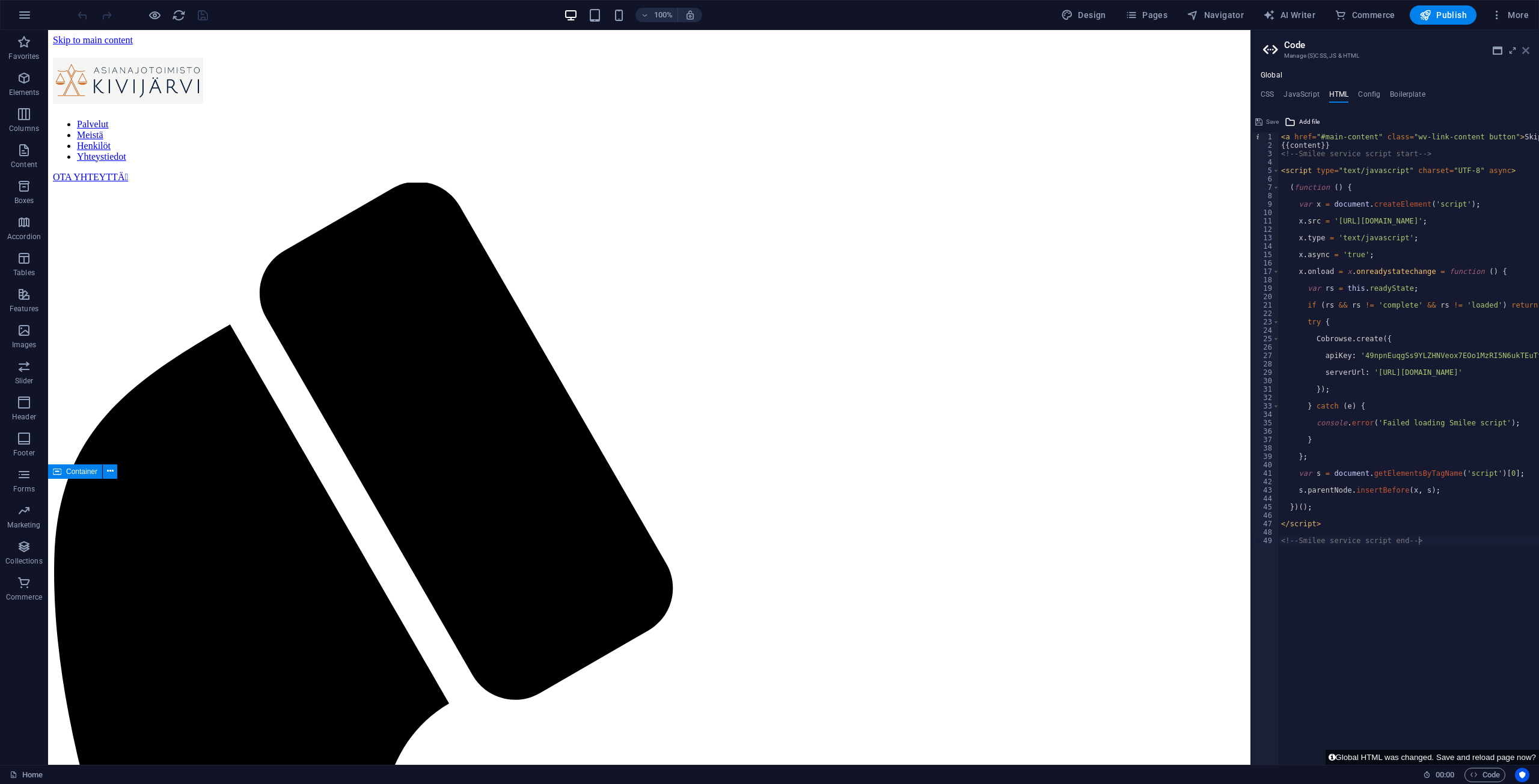
click at [1525, 52] on icon at bounding box center [1526, 50] width 7 height 9
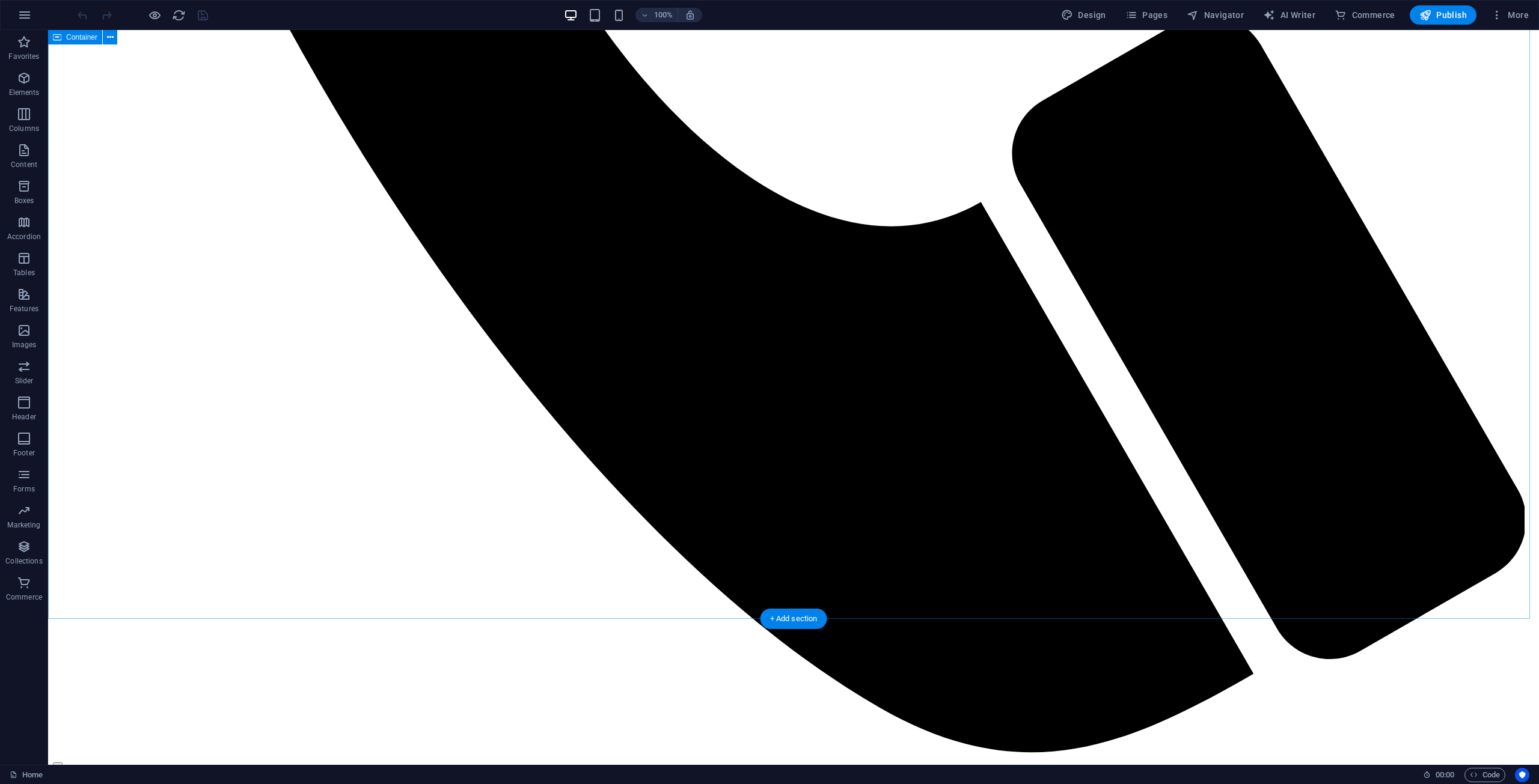
scroll to position [1081, 0]
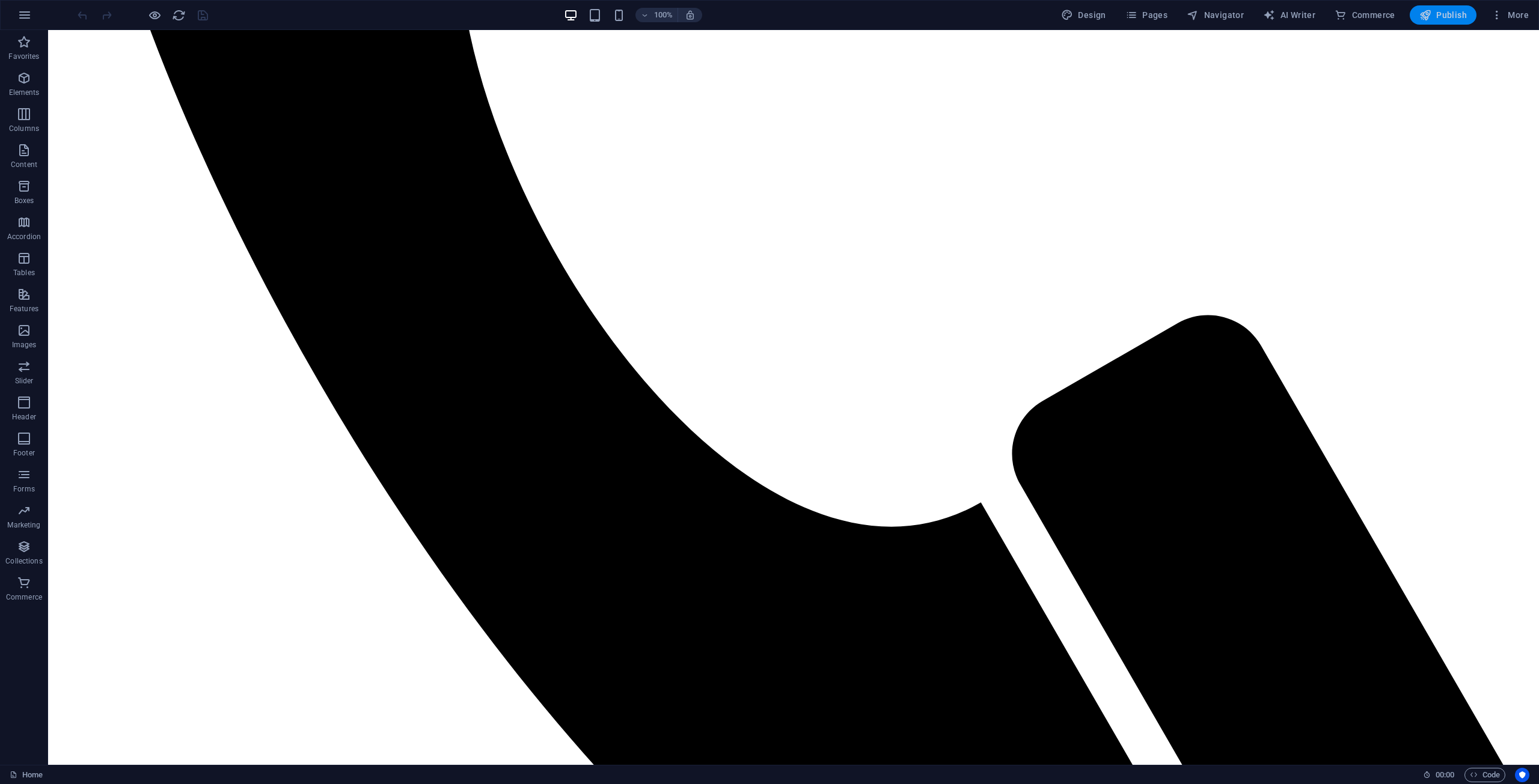
click at [1455, 15] on span "Publish" at bounding box center [1443, 15] width 47 height 12
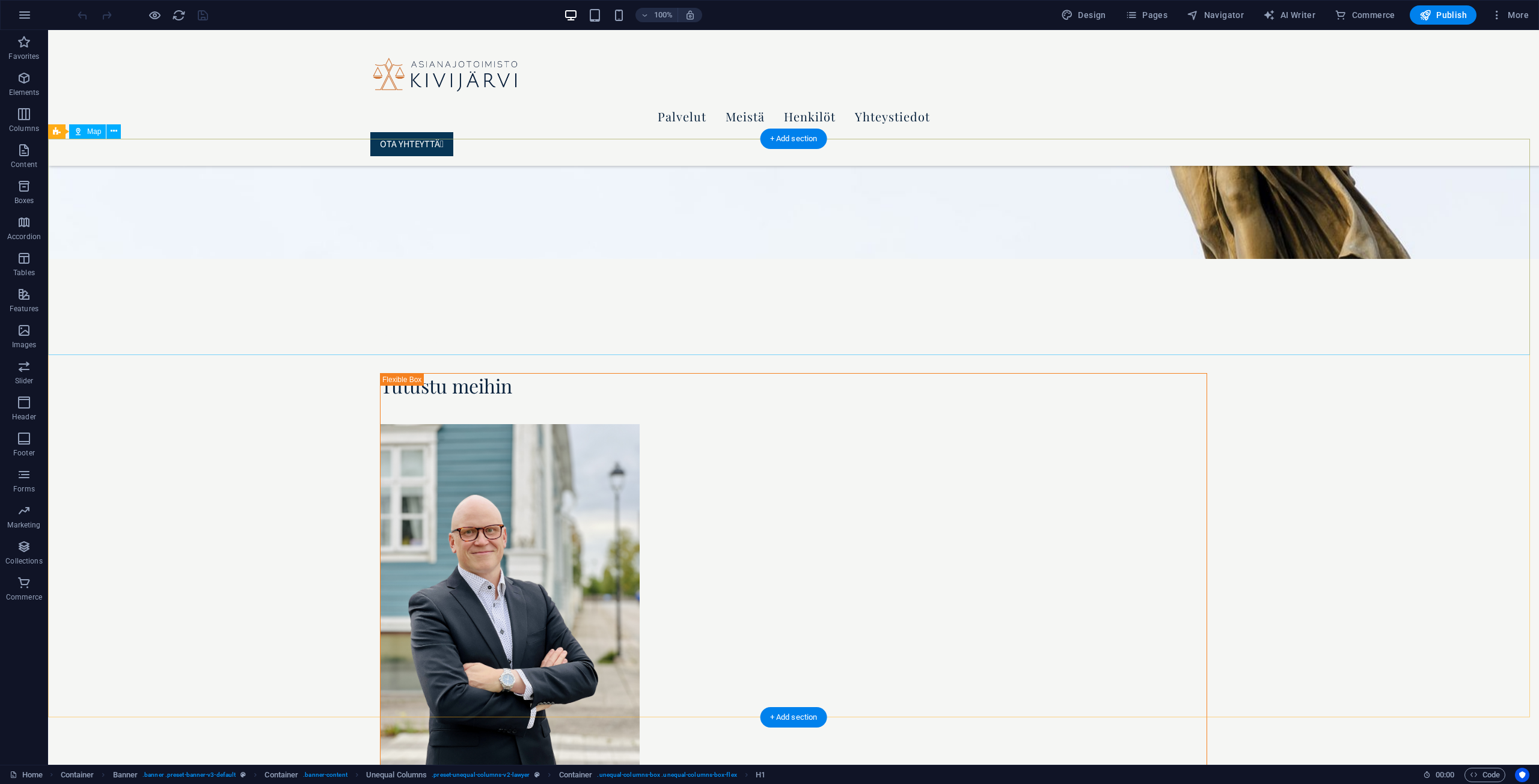
scroll to position [2043, 0]
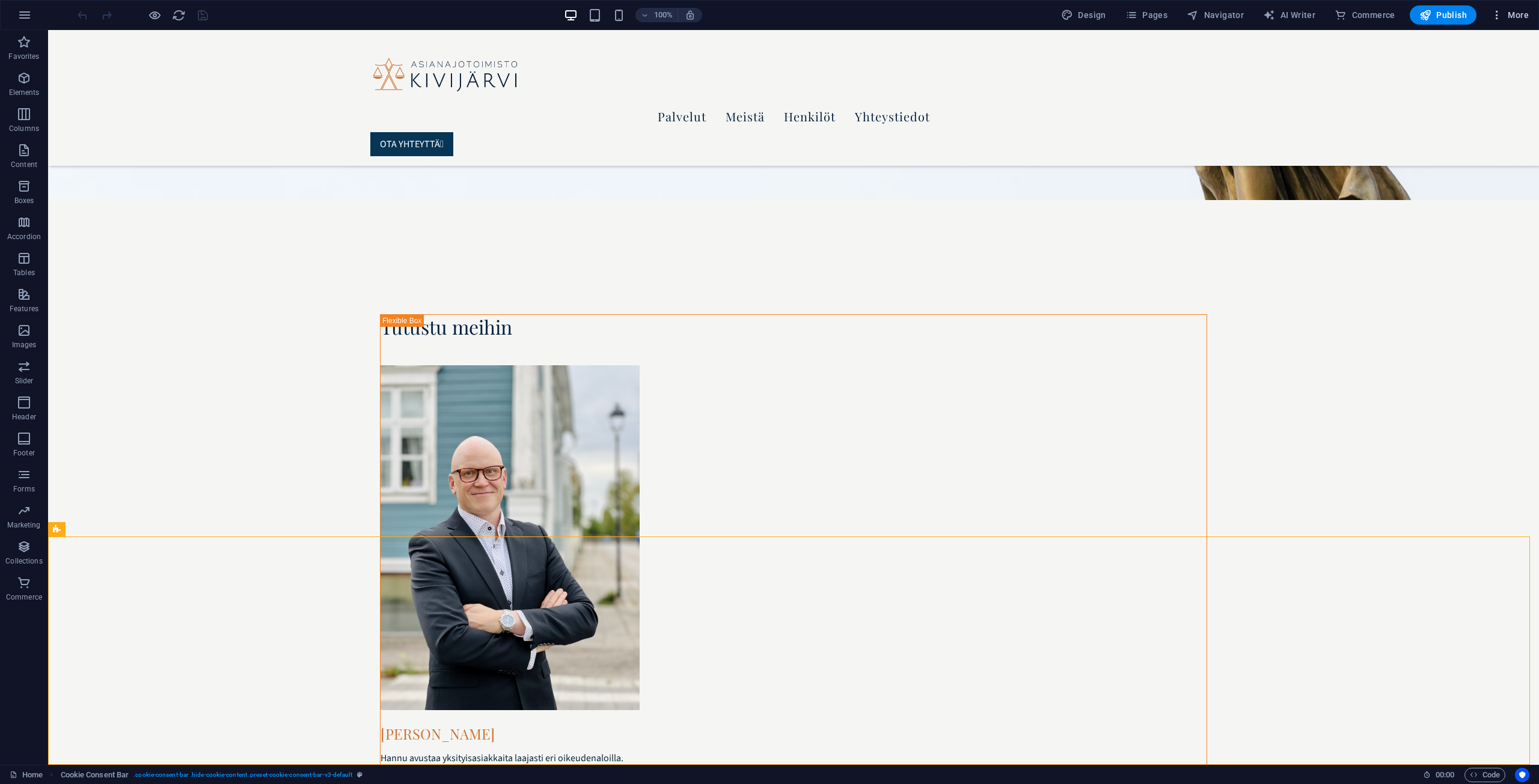
click at [1500, 16] on icon "button" at bounding box center [1497, 15] width 12 height 12
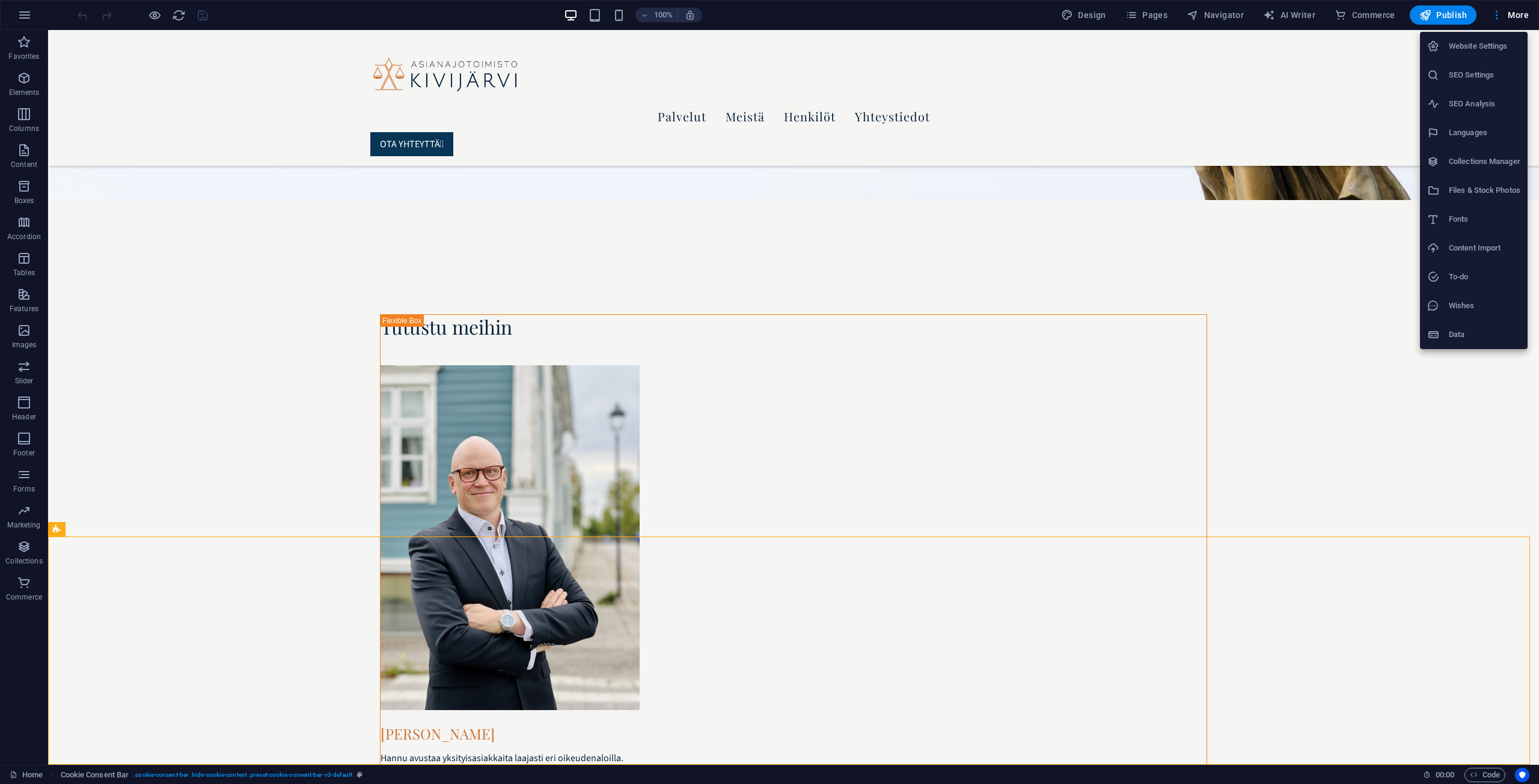
click at [940, 21] on div at bounding box center [769, 392] width 1539 height 784
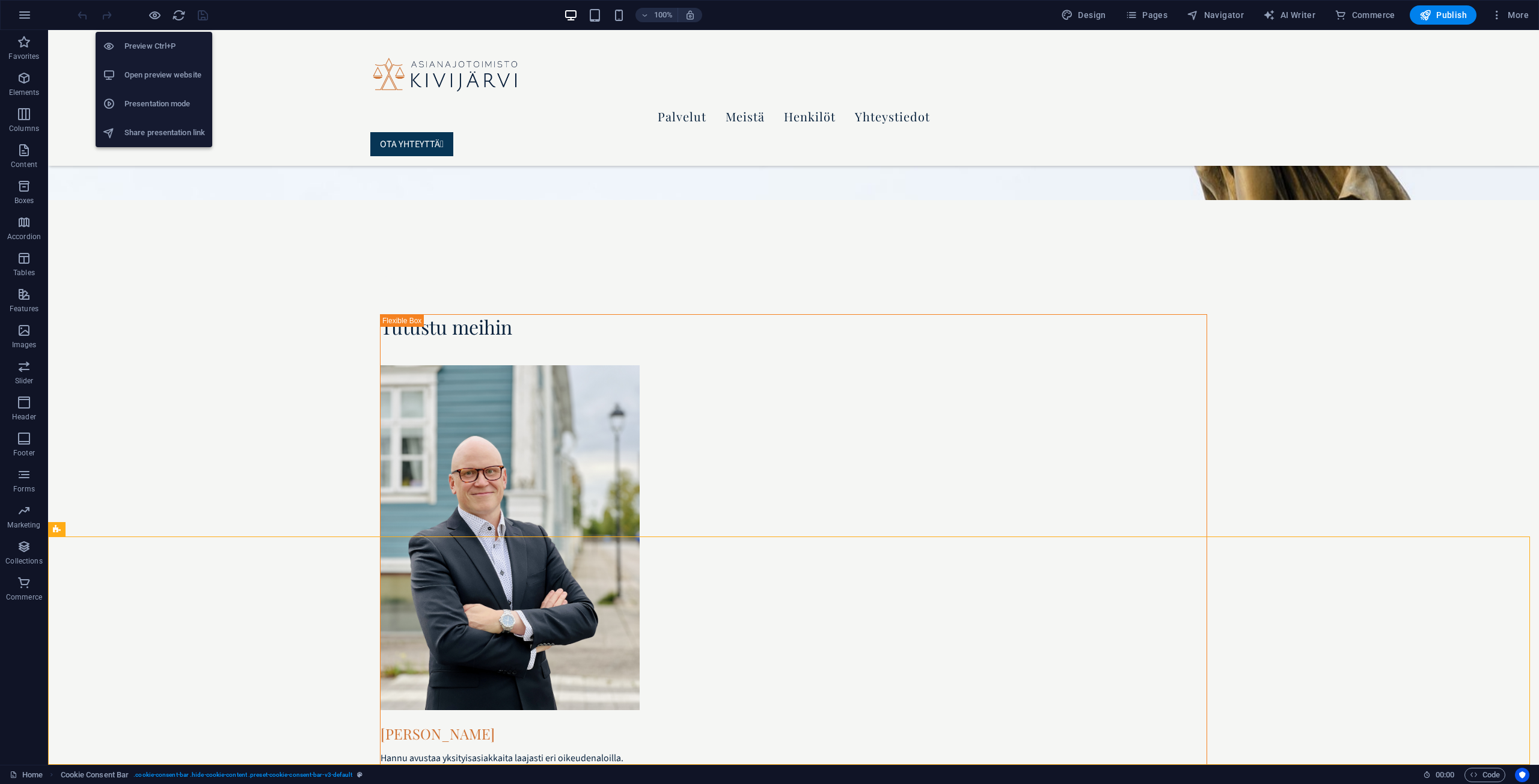
click at [152, 44] on h6 "Preview Ctrl+P" at bounding box center [165, 47] width 80 height 15
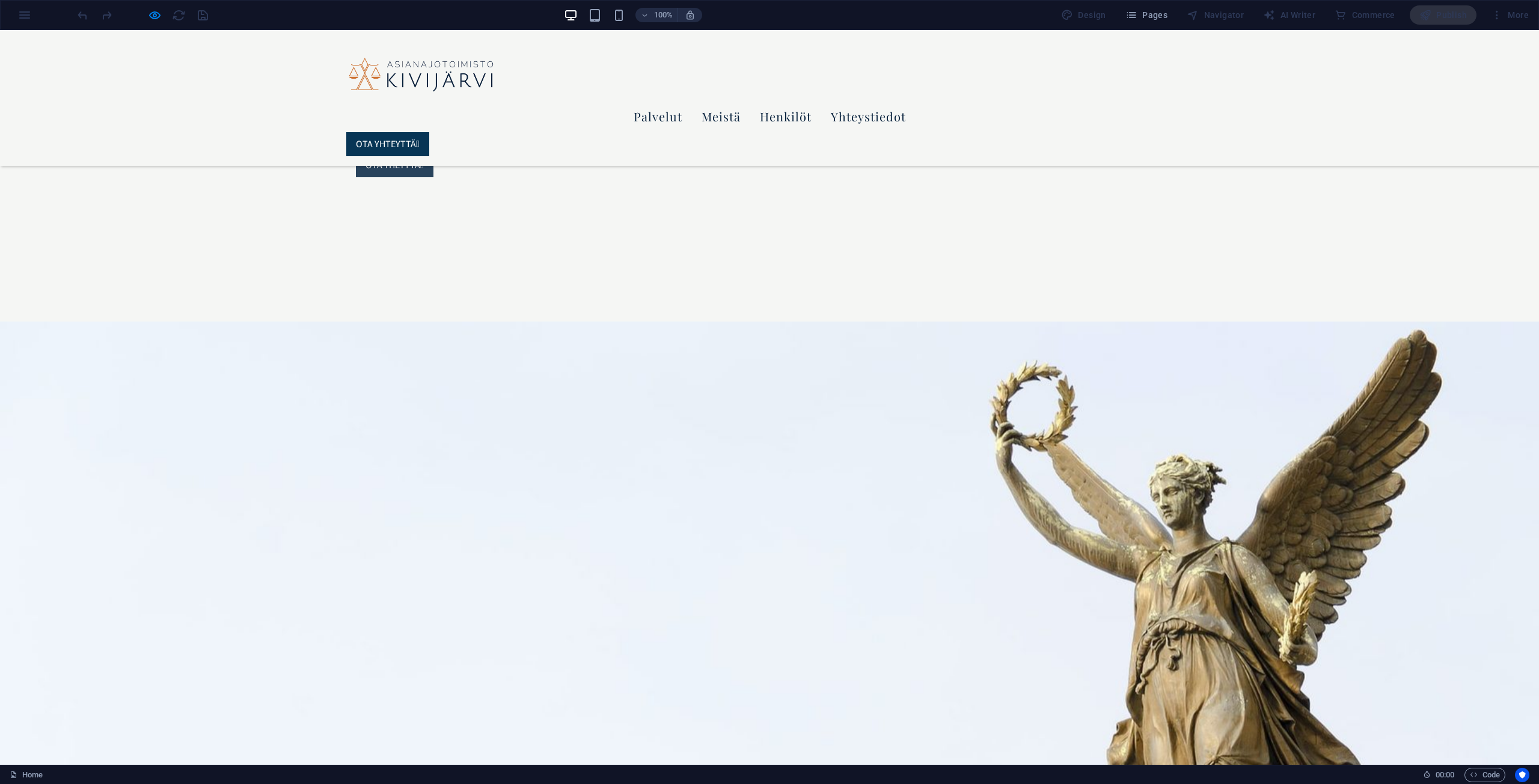
scroll to position [1152, 0]
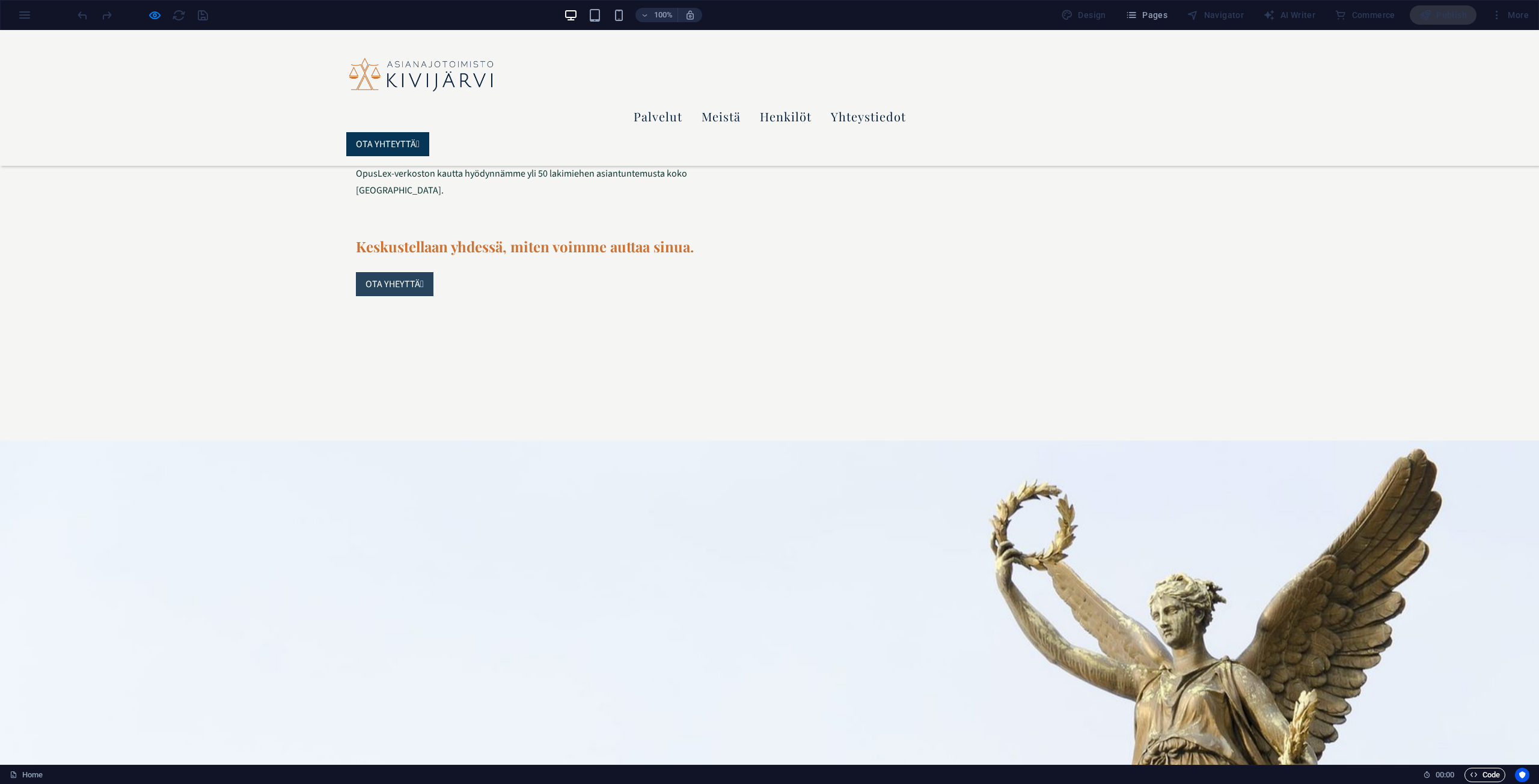
click at [1487, 772] on span "Code" at bounding box center [1484, 775] width 30 height 15
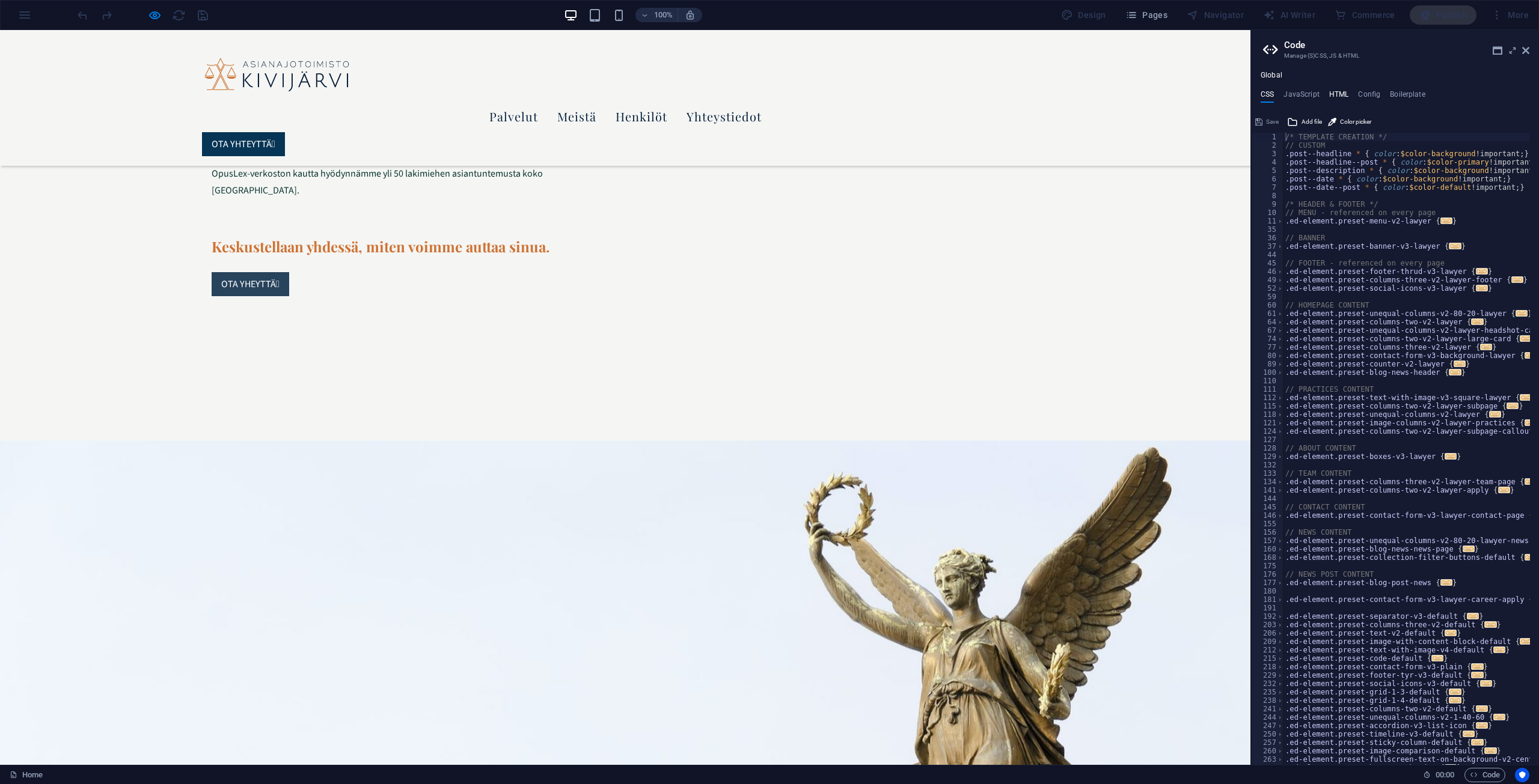
click at [1341, 94] on h4 "HTML" at bounding box center [1339, 97] width 20 height 13
type textarea "<a href="#main-content" class="wv-link-content button">Skip to main content</a>"
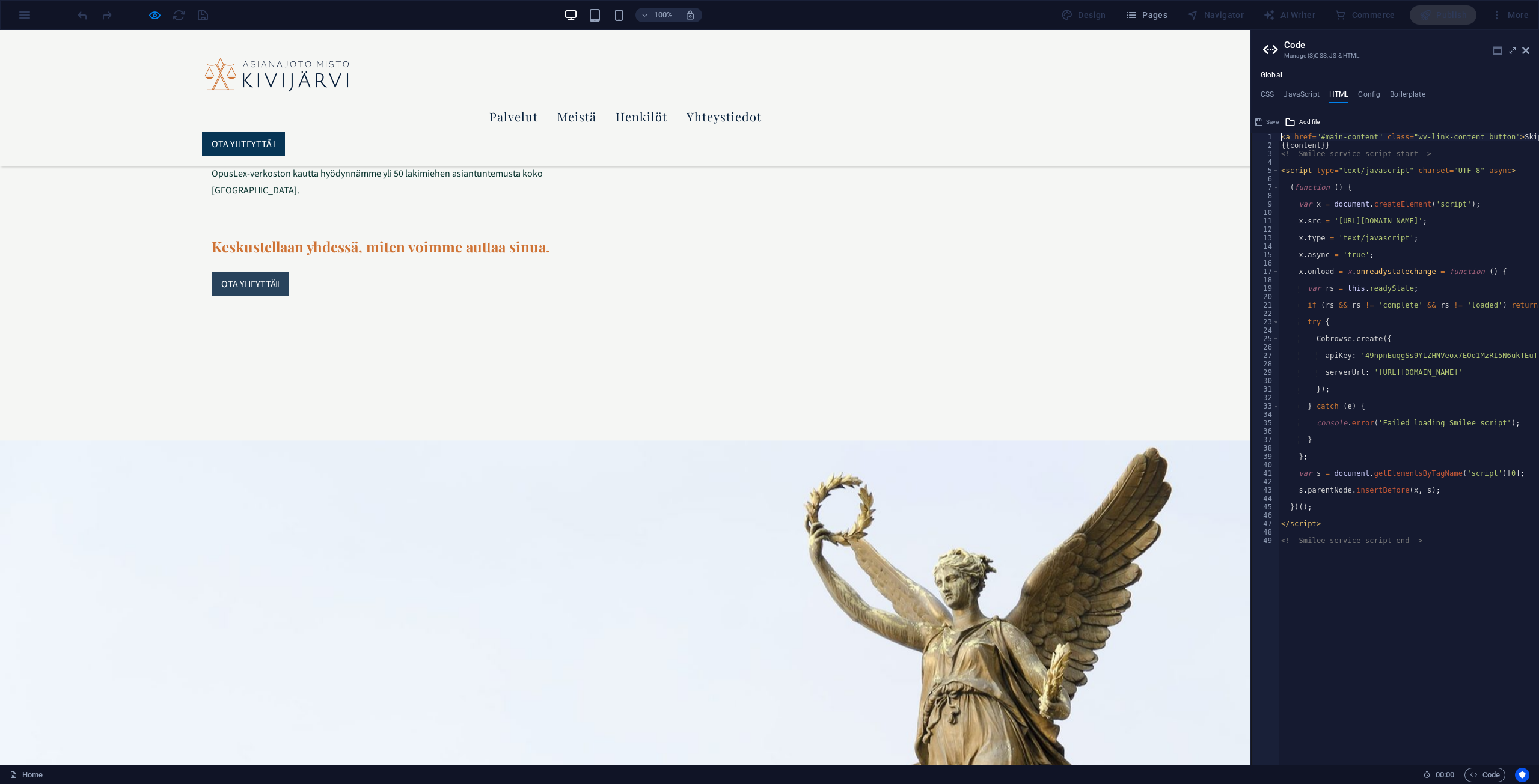
click at [1497, 50] on icon at bounding box center [1497, 50] width 9 height 9
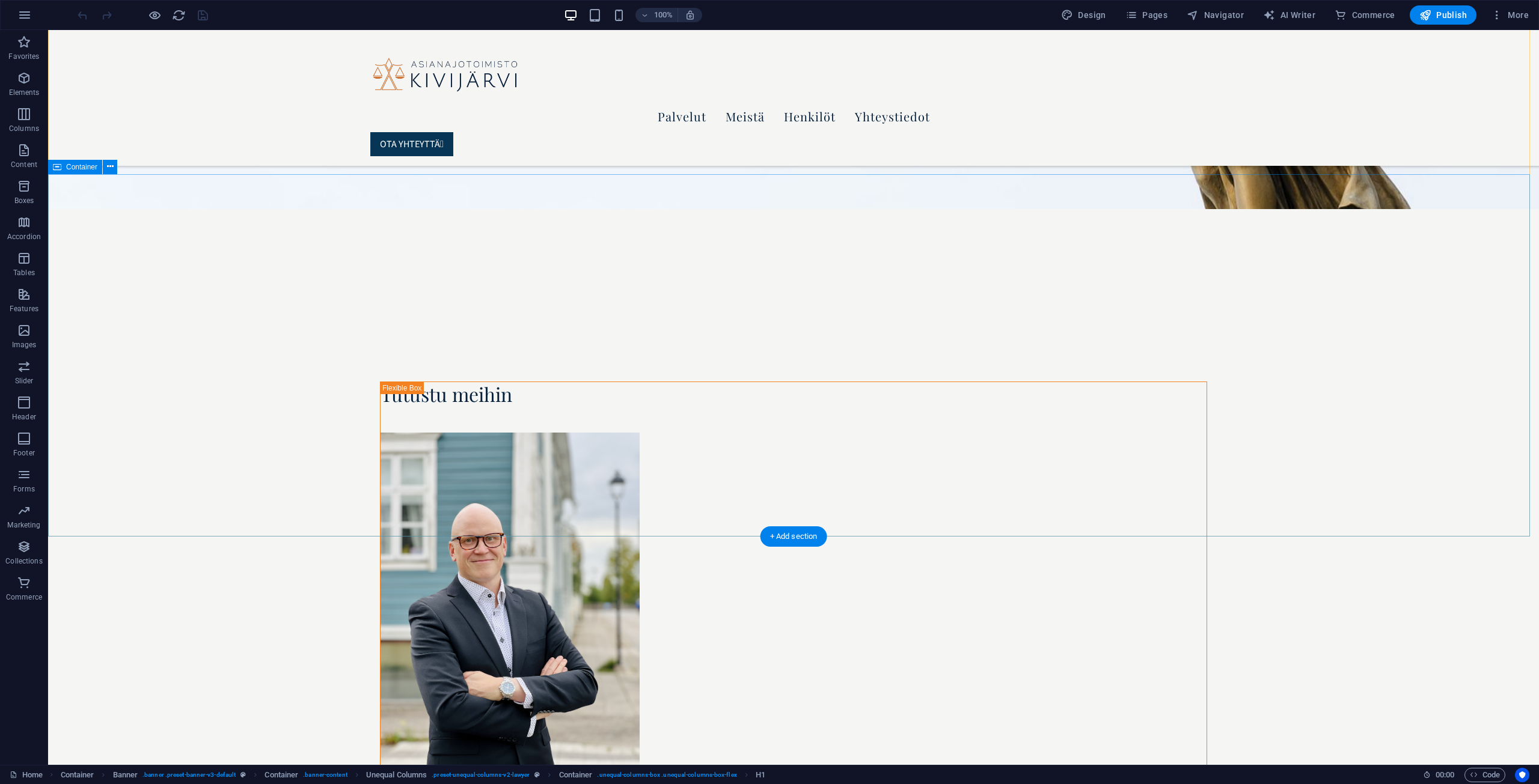
scroll to position [2043, 0]
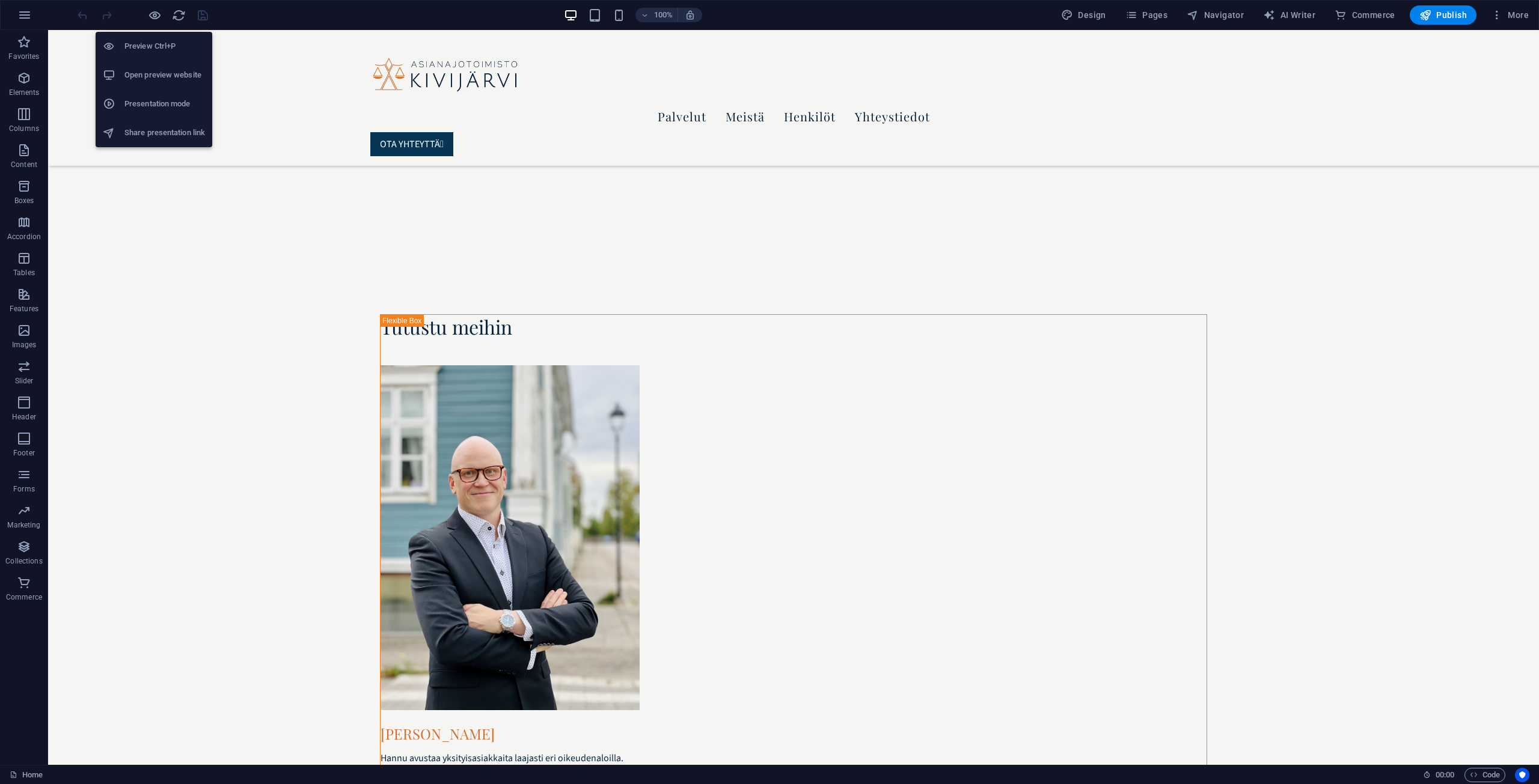
click at [161, 72] on h6 "Open preview website" at bounding box center [165, 75] width 80 height 15
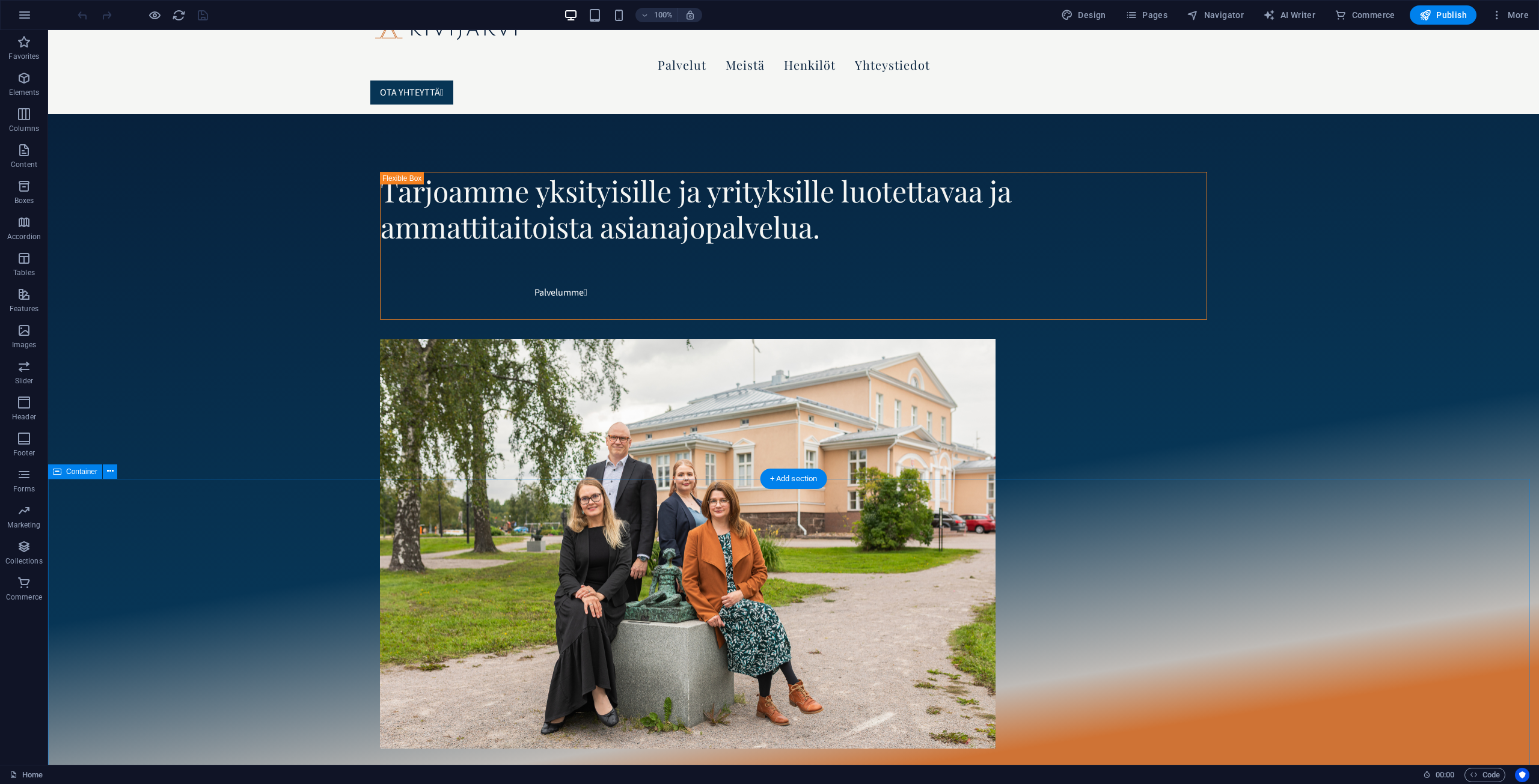
scroll to position [0, 0]
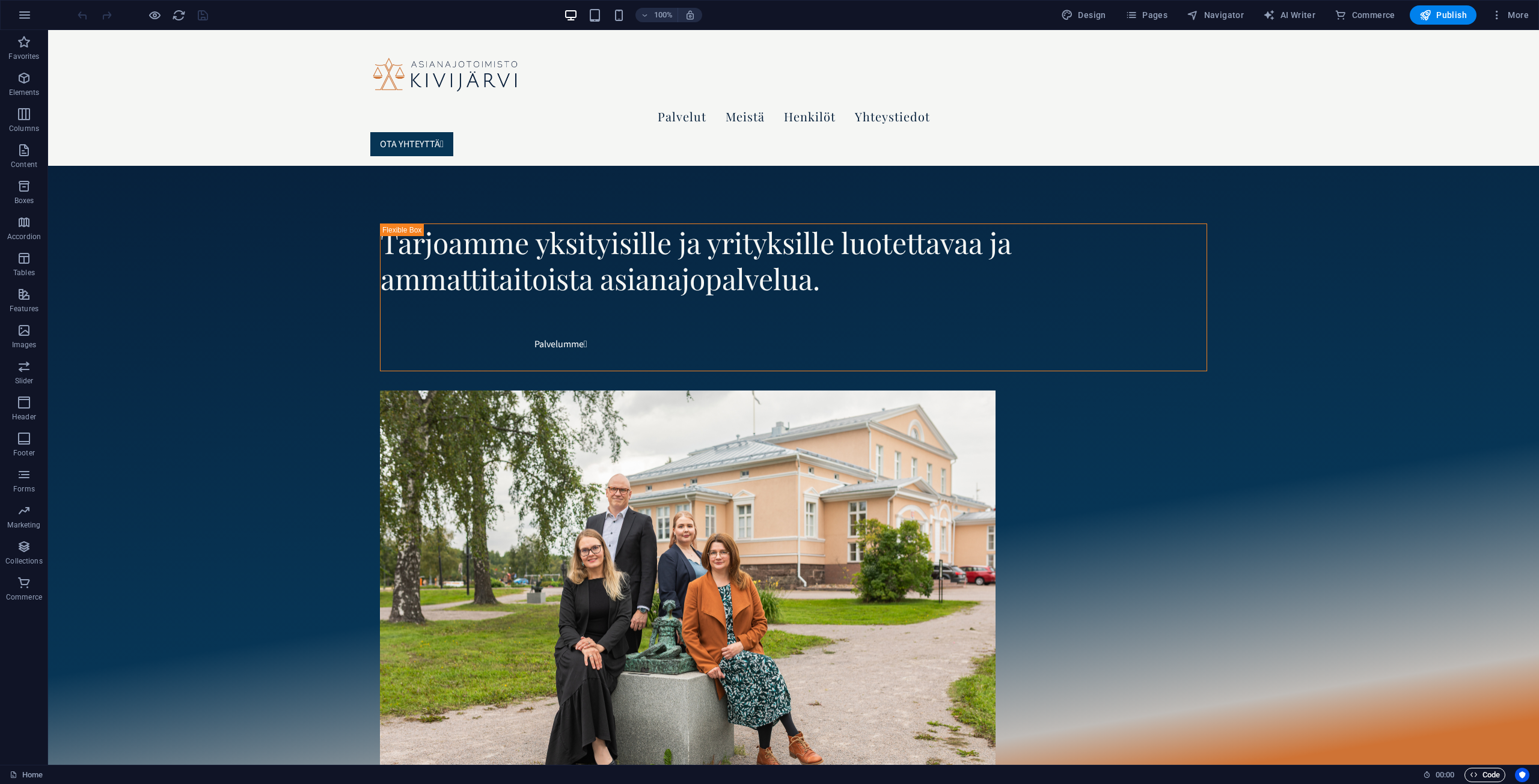
click at [1488, 775] on span "Code" at bounding box center [1484, 775] width 30 height 15
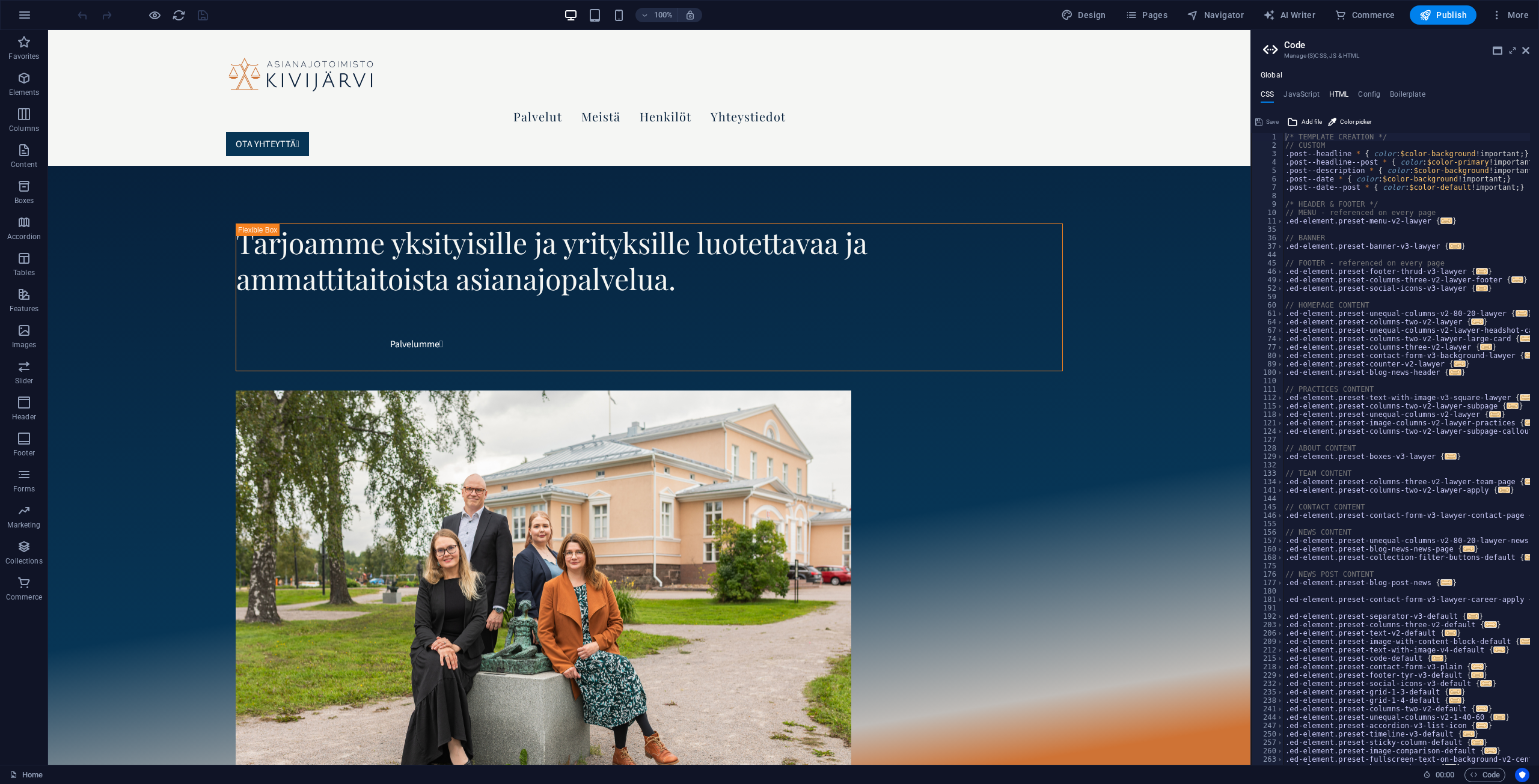
click at [1333, 95] on h4 "HTML" at bounding box center [1339, 97] width 20 height 13
type textarea "<a href="#main-content" class="wv-link-content button">Skip to main content</a>"
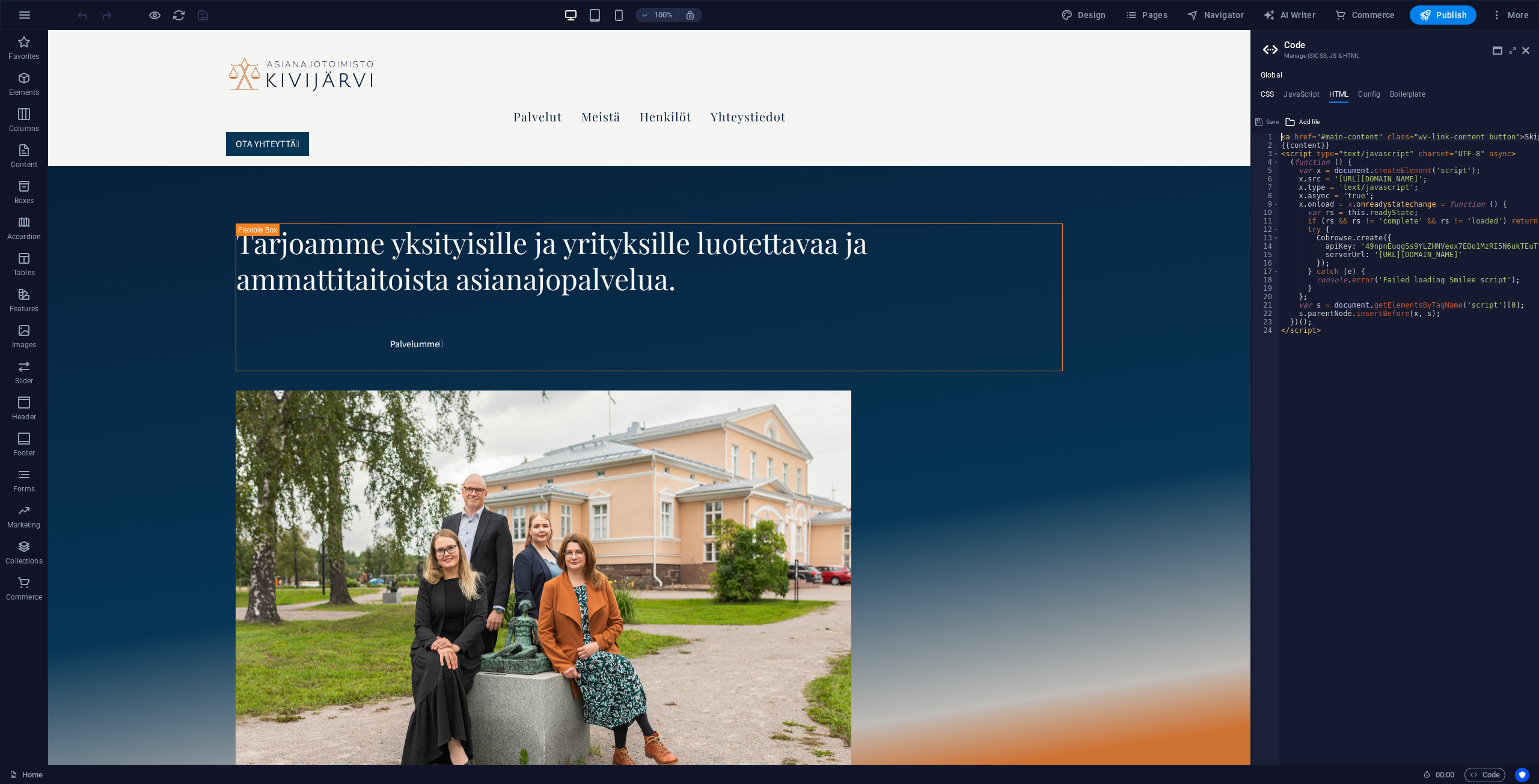
click at [1264, 95] on h4 "CSS" at bounding box center [1267, 97] width 13 height 13
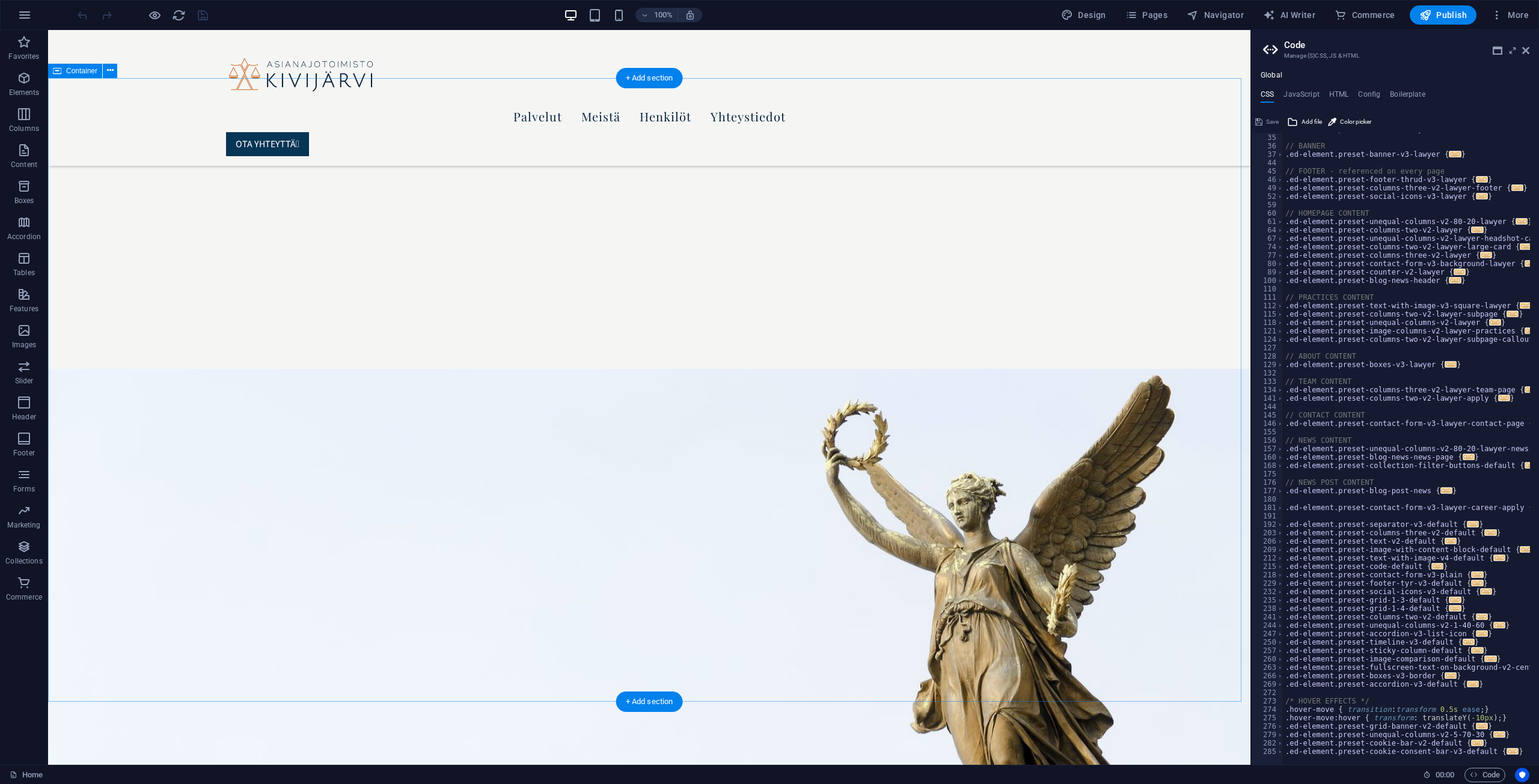
scroll to position [1381, 0]
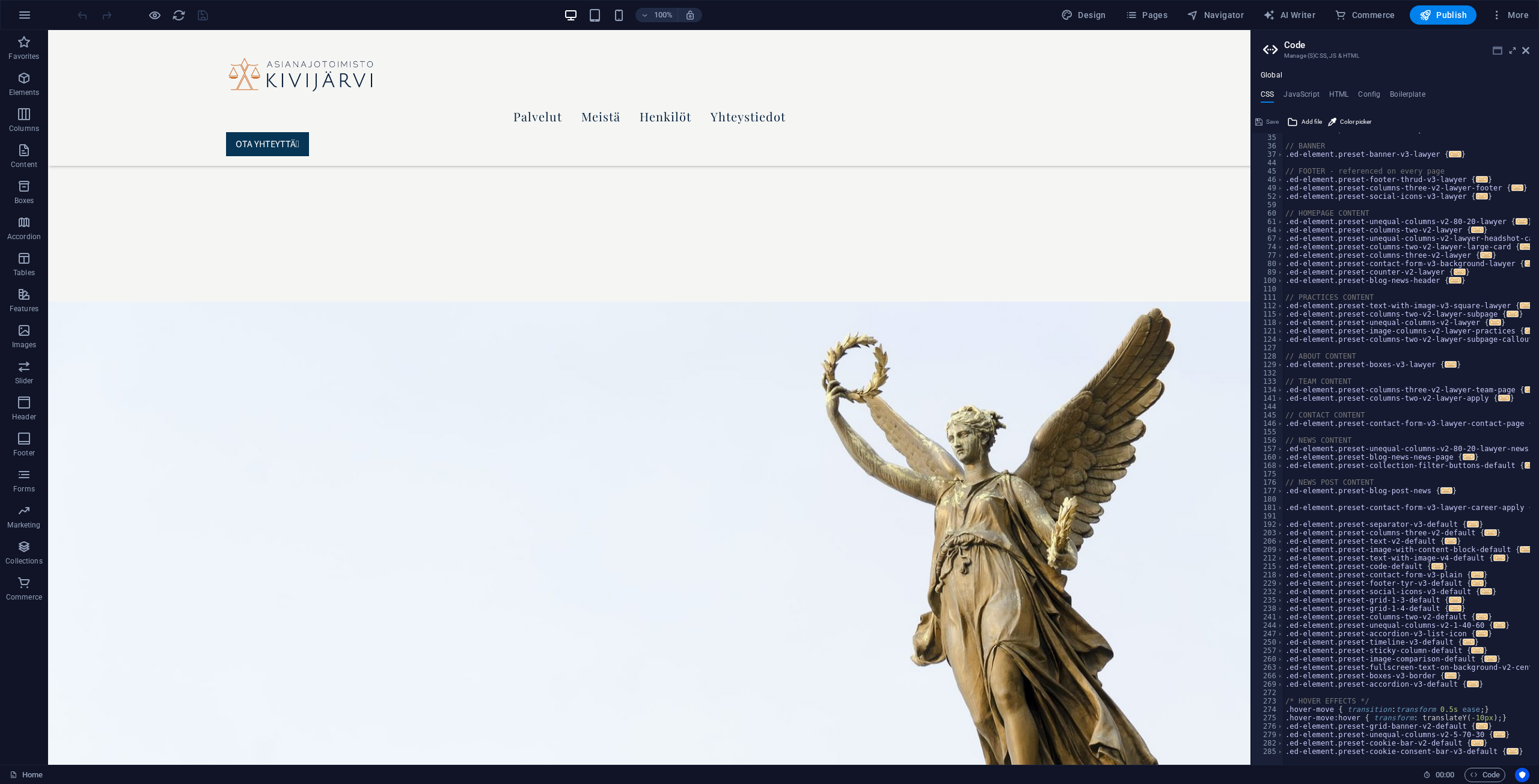
click at [1494, 51] on icon at bounding box center [1497, 50] width 9 height 9
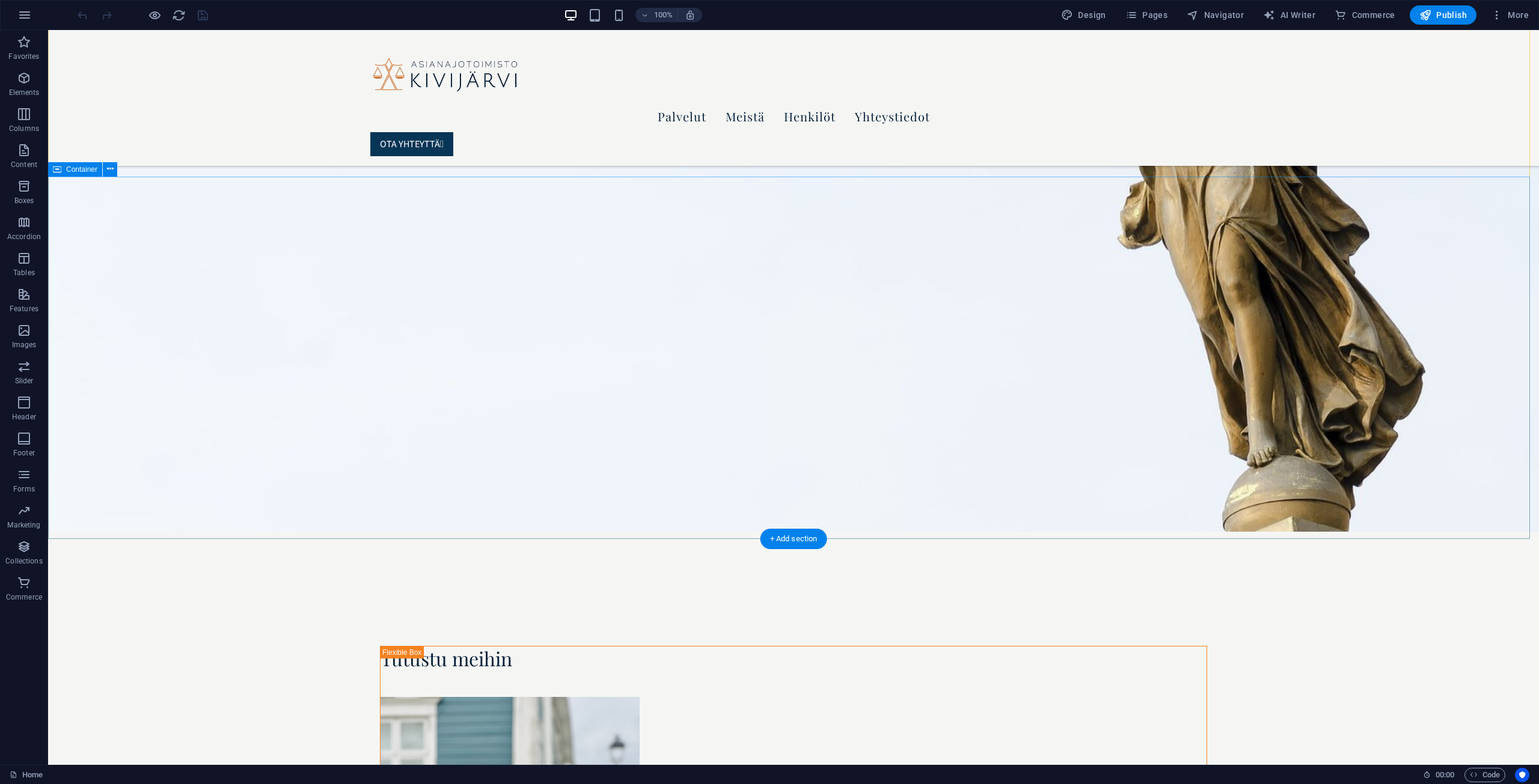
scroll to position [2043, 0]
